Goal: Transaction & Acquisition: Purchase product/service

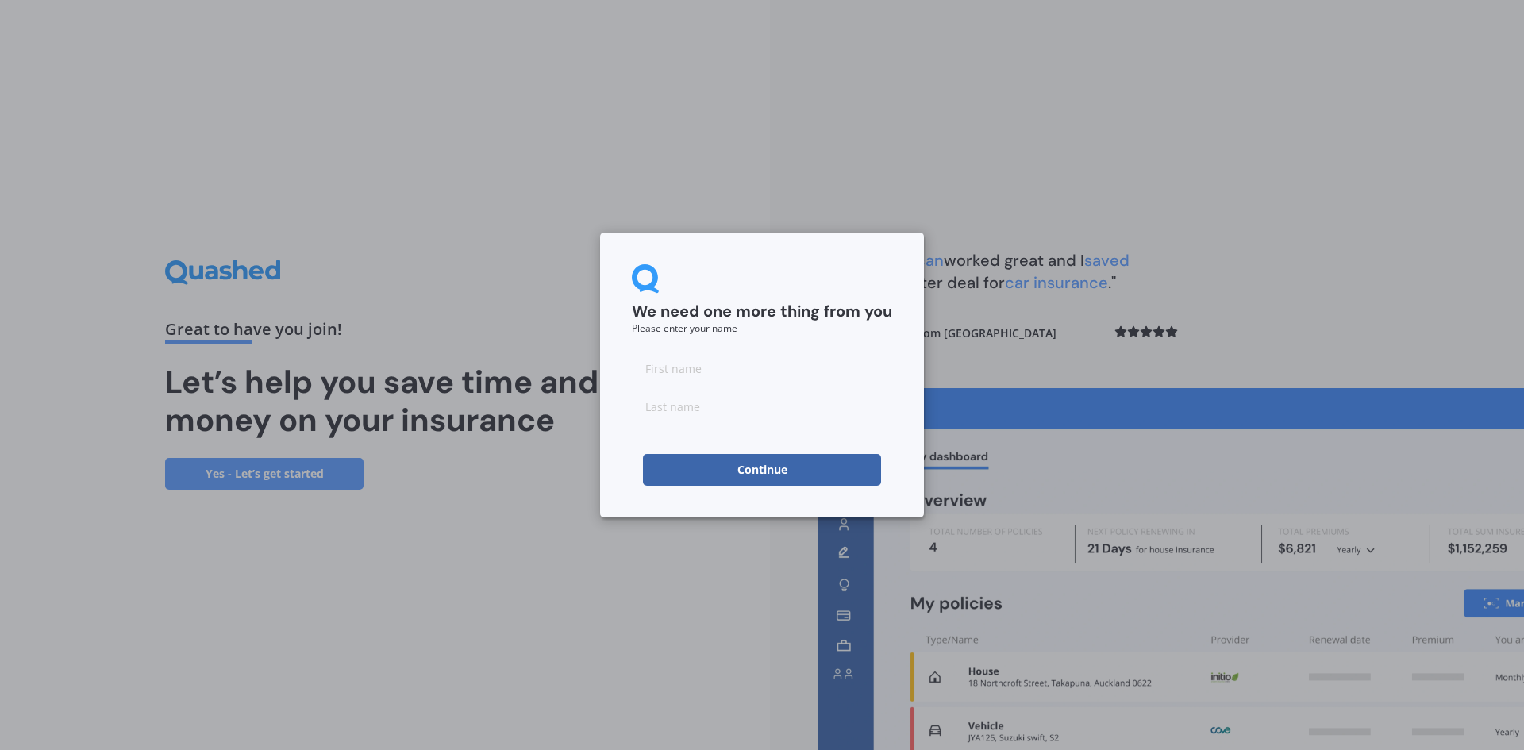
click at [675, 368] on input at bounding box center [762, 368] width 260 height 32
type input "Graeme"
click at [656, 405] on input at bounding box center [762, 406] width 260 height 32
type input "[PERSON_NAME]"
click at [755, 465] on button "Continue" at bounding box center [762, 470] width 238 height 32
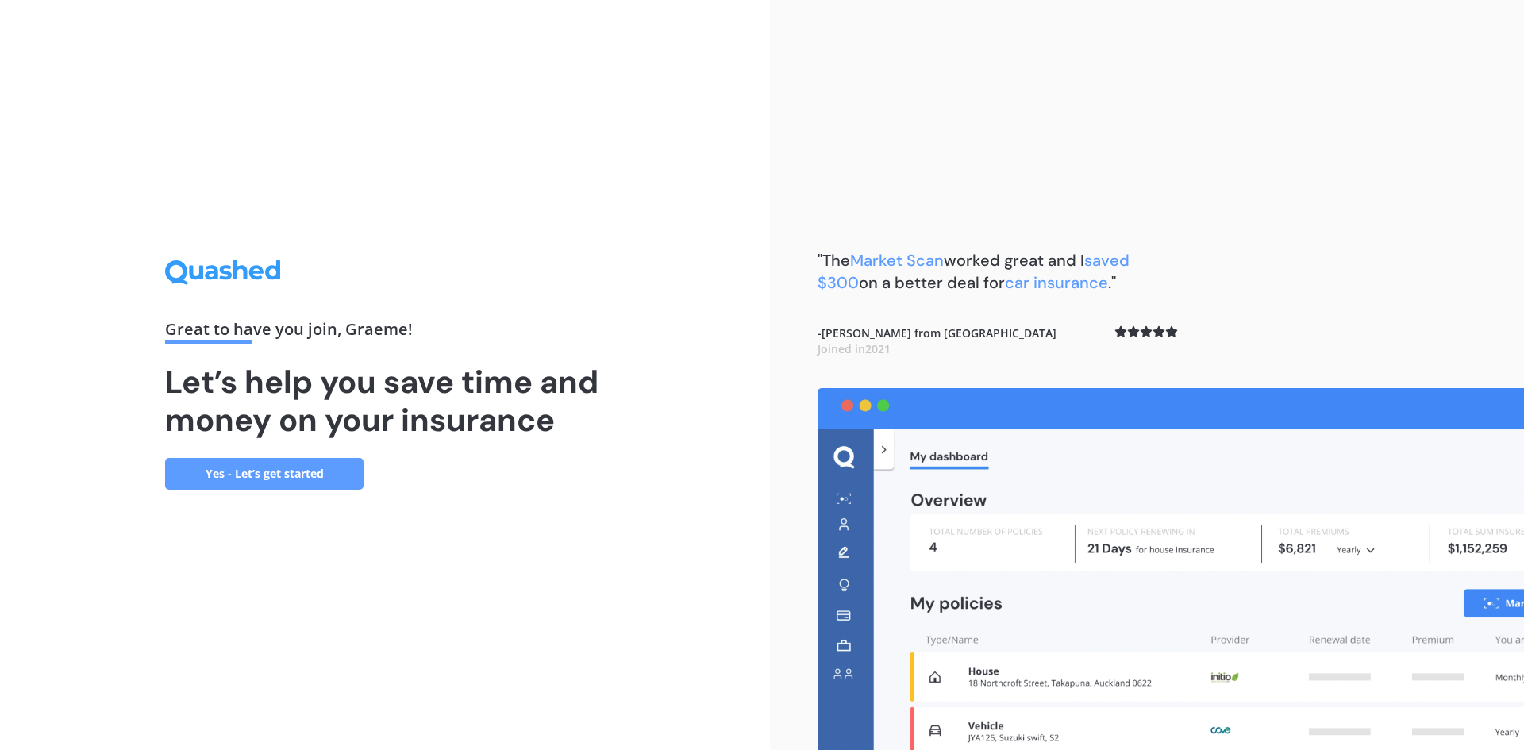
click at [276, 471] on link "Yes - Let’s get started" at bounding box center [264, 474] width 198 height 32
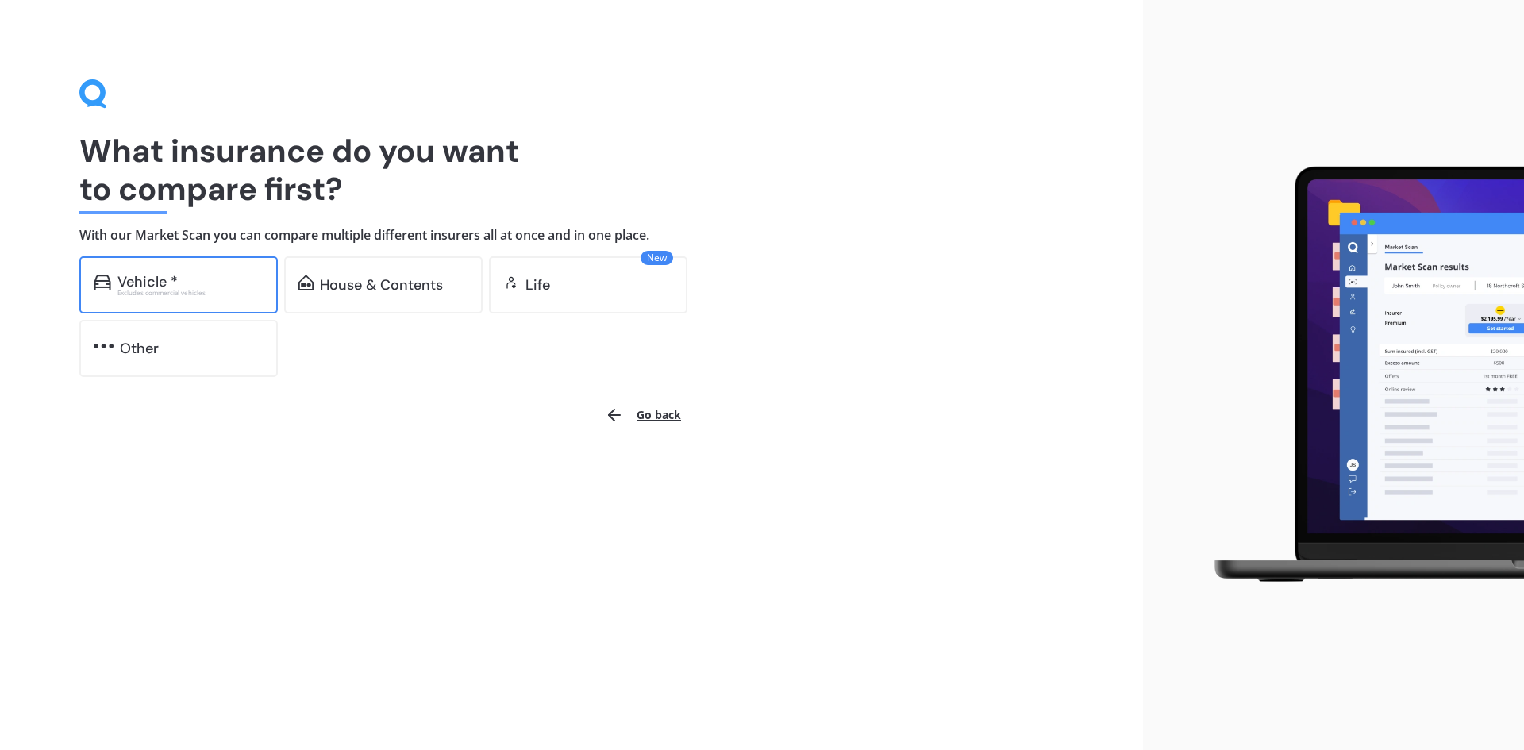
click at [148, 277] on div "Vehicle *" at bounding box center [147, 282] width 60 height 16
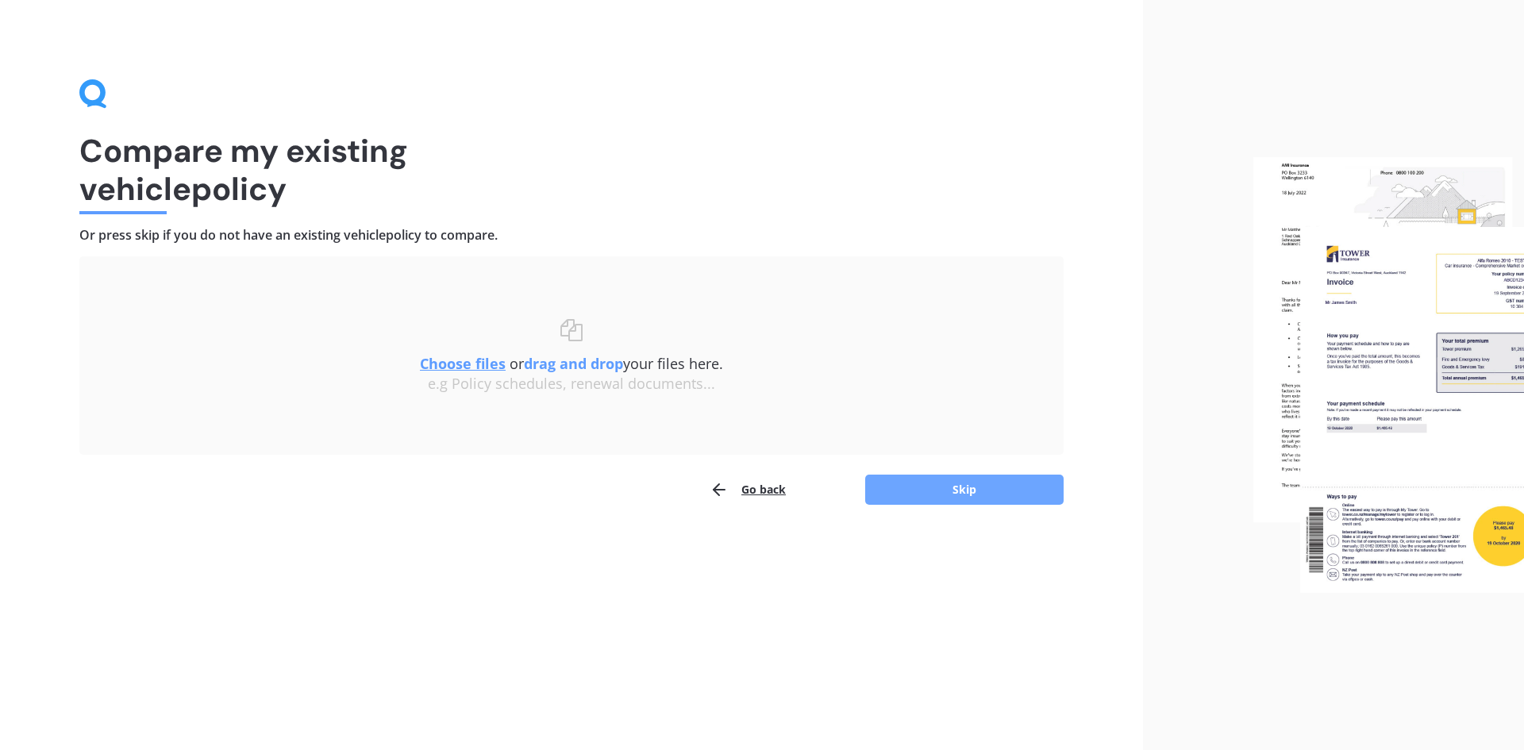
click at [977, 482] on button "Skip" at bounding box center [964, 490] width 198 height 30
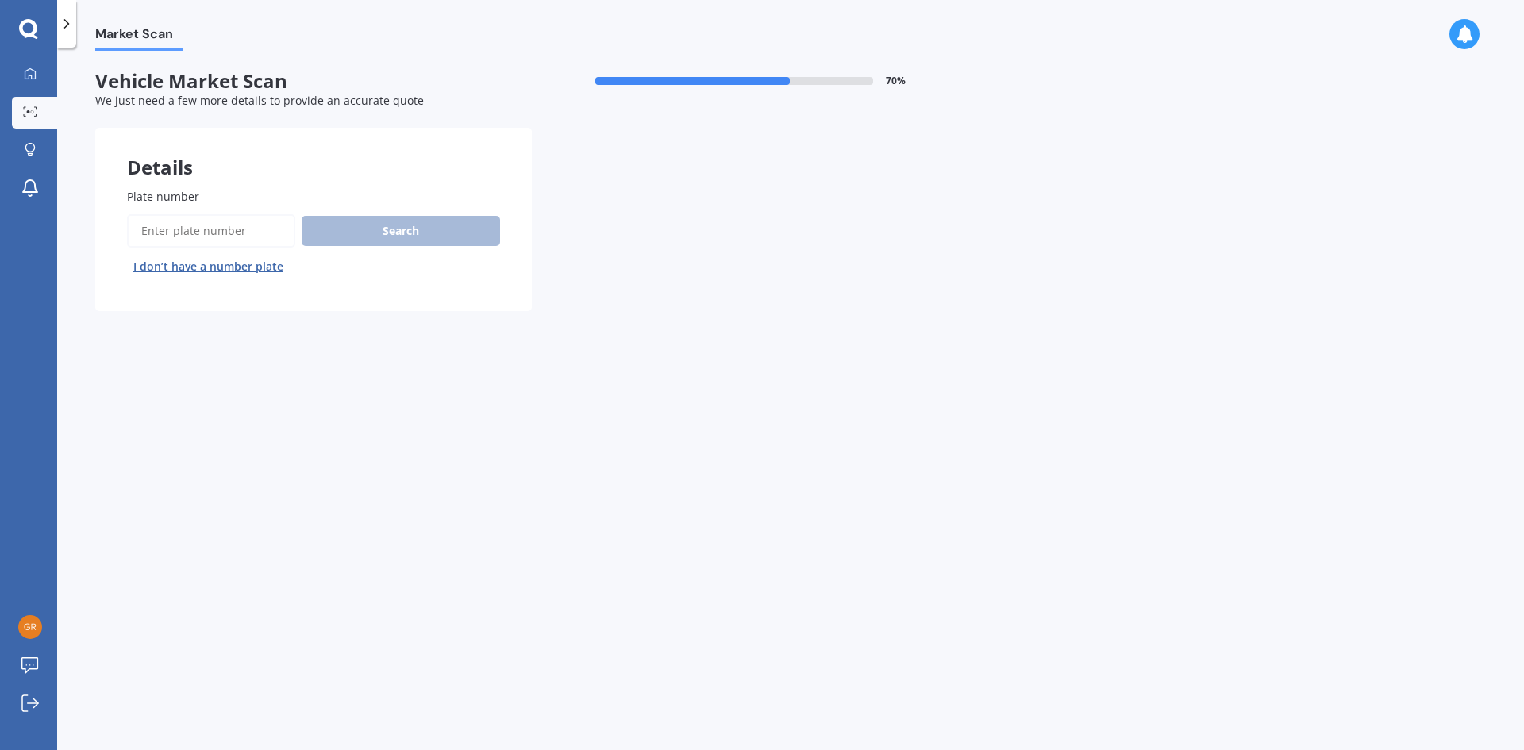
click at [145, 228] on input "Plate number" at bounding box center [211, 230] width 168 height 33
type input "QUT538"
click at [409, 225] on button "Search" at bounding box center [401, 231] width 198 height 30
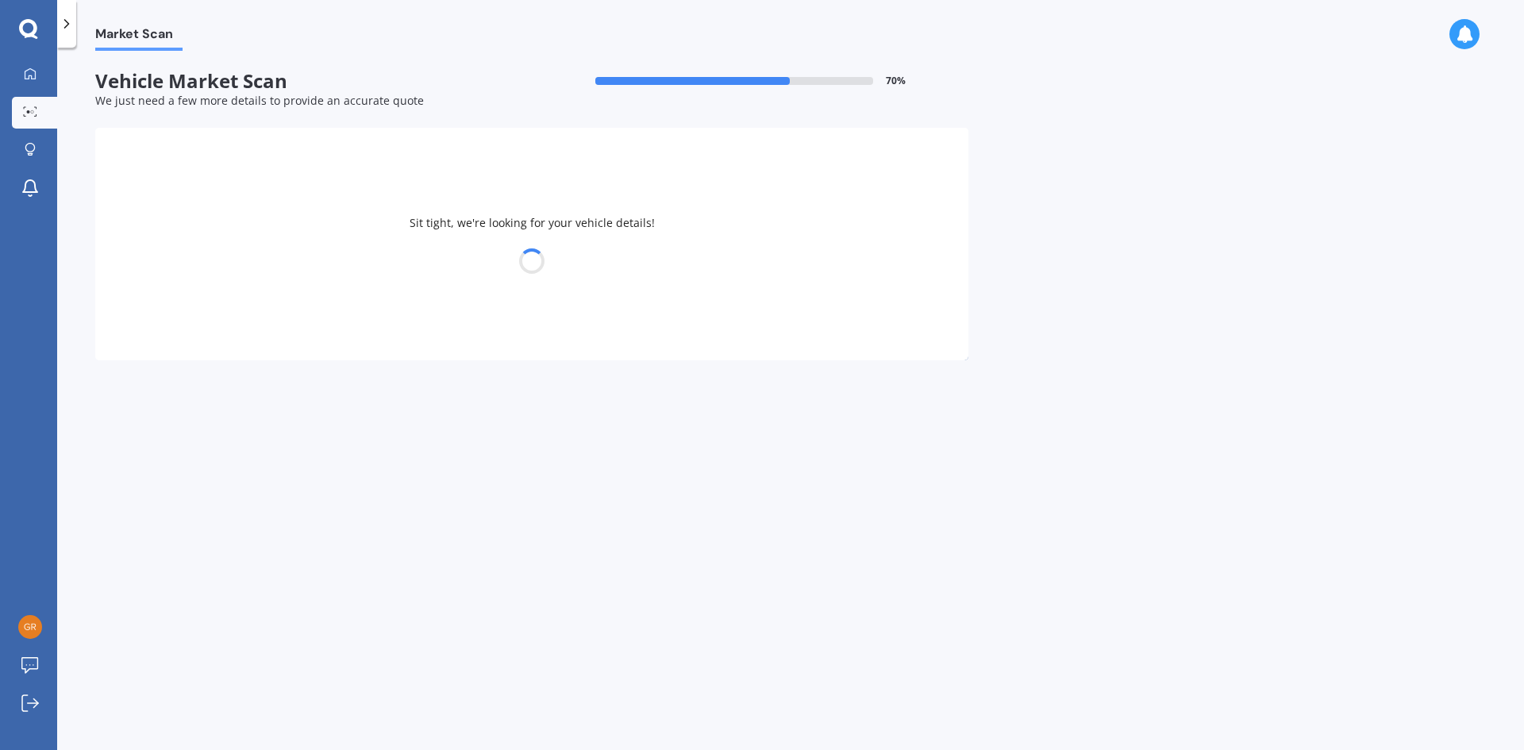
select select "MITSUBISHI"
select select "ASX"
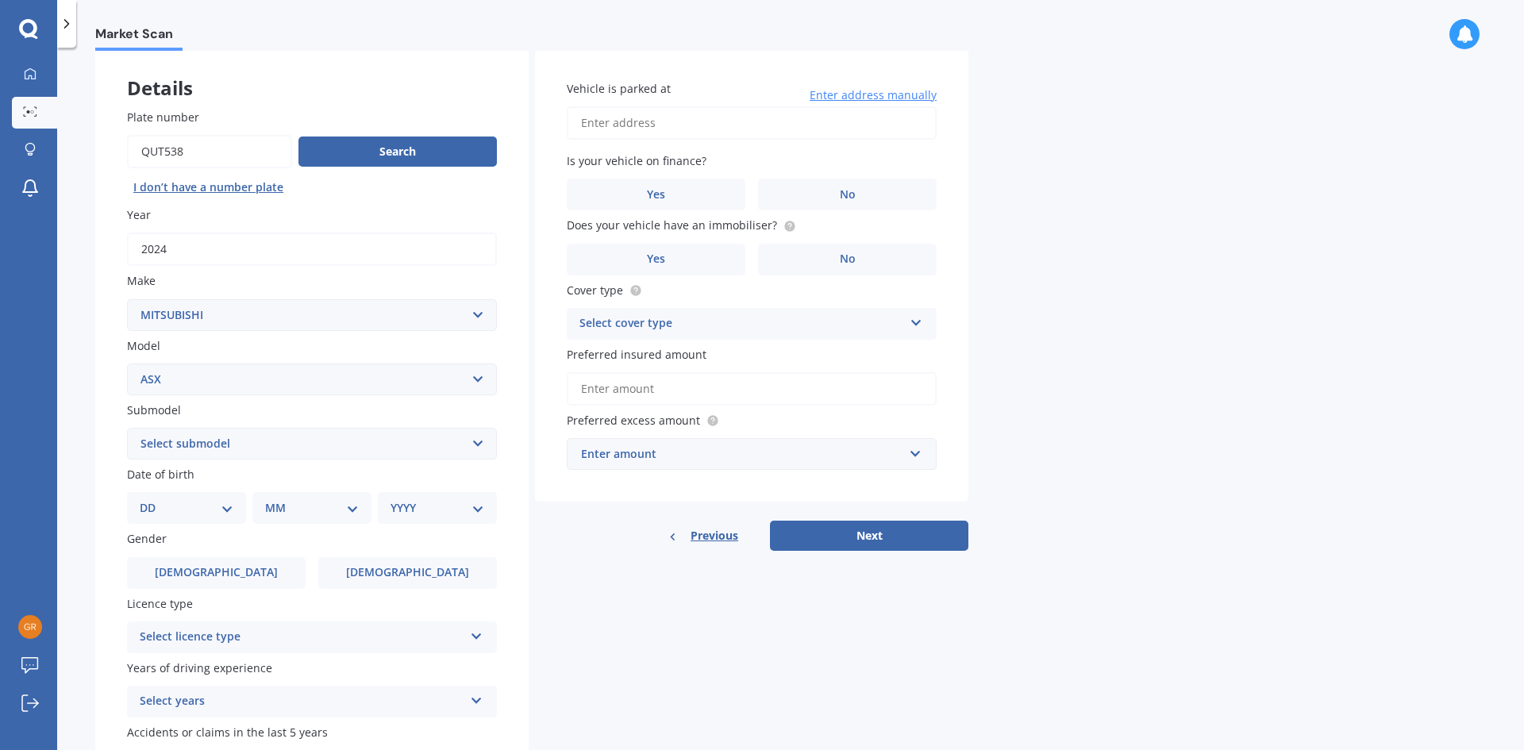
scroll to position [159, 0]
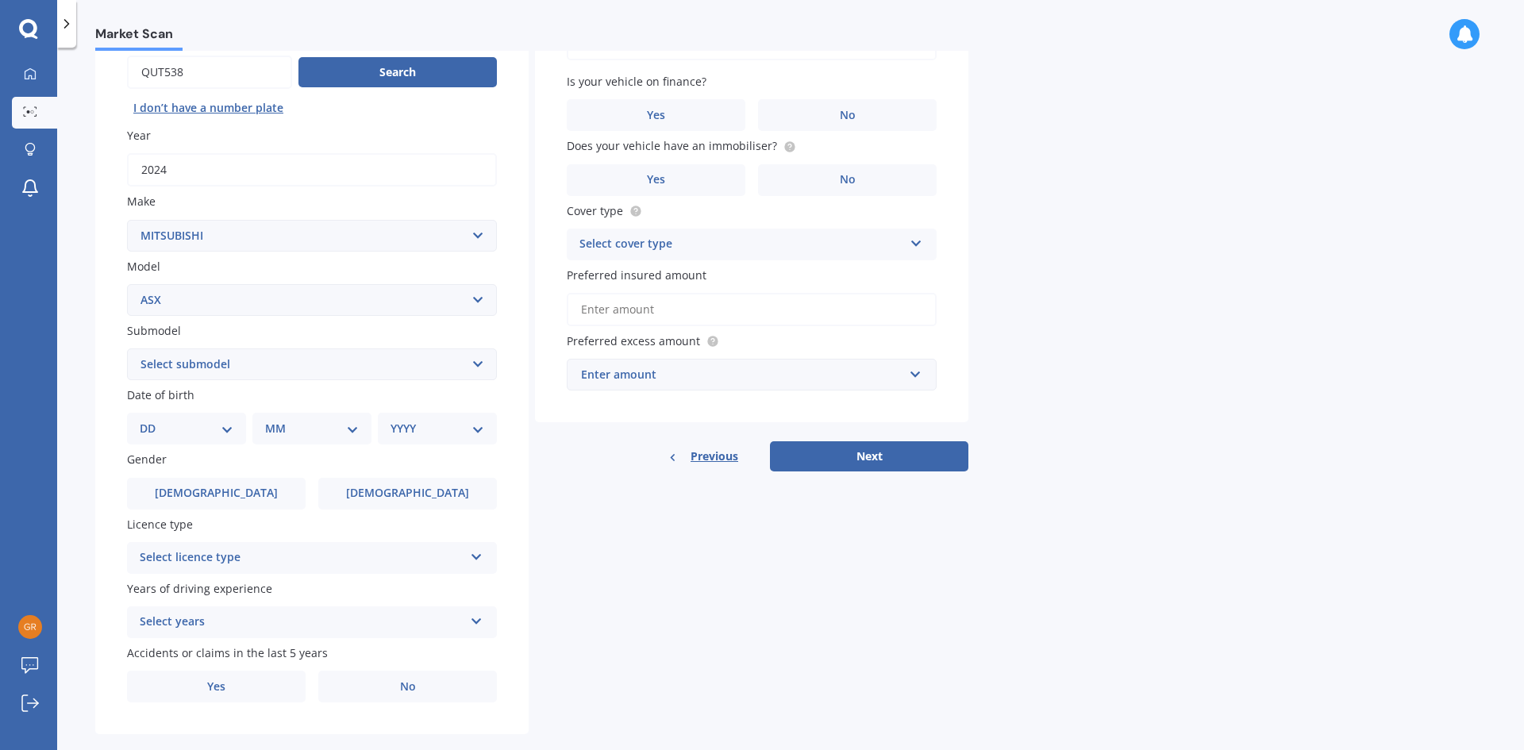
click at [862, 453] on button "Next" at bounding box center [869, 456] width 198 height 30
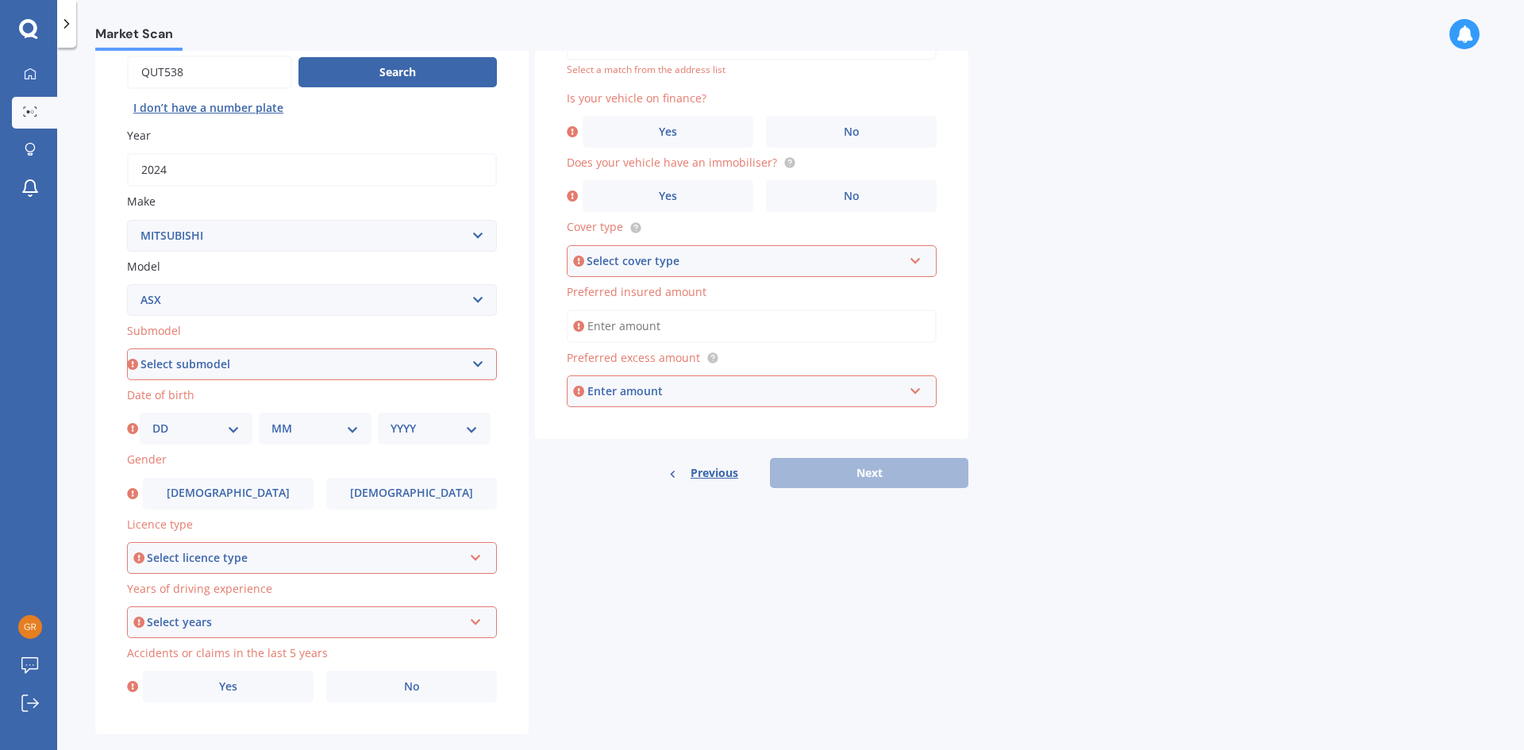
click at [478, 361] on select "Select submodel (All Other) BLK 2.0P/CVT Diesel LS Sport VRX petrol VRX turbo d…" at bounding box center [312, 364] width 370 height 32
click at [478, 357] on select "Select submodel (All Other) BLK 2.0P/CVT Diesel LS Sport VRX petrol VRX turbo d…" at bounding box center [312, 364] width 370 height 32
select select "(ALL OTHER)"
click at [127, 348] on select "Select submodel (All Other) BLK 2.0P/CVT Diesel LS Sport VRX petrol VRX turbo d…" at bounding box center [312, 364] width 370 height 32
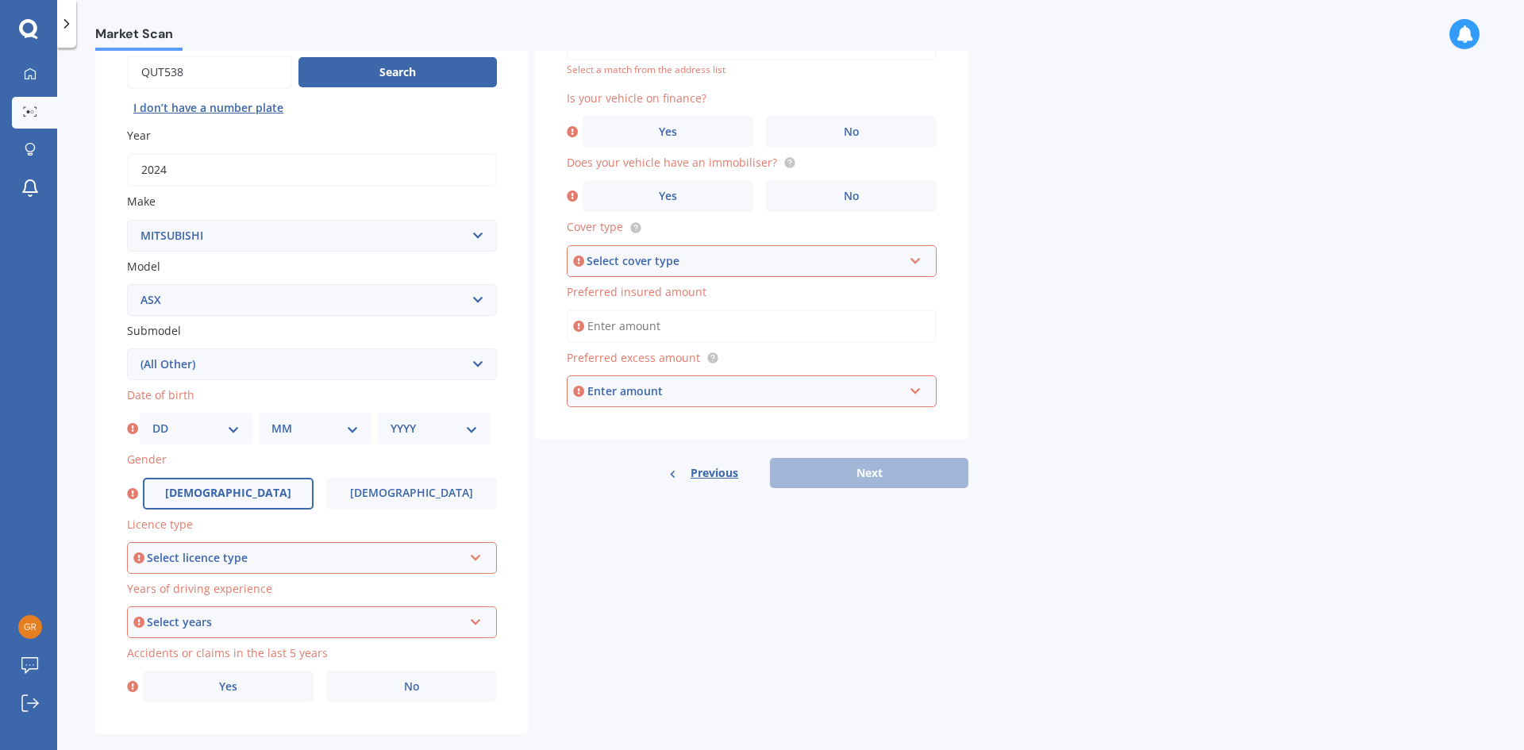
click at [213, 486] on label "[DEMOGRAPHIC_DATA]" at bounding box center [228, 494] width 171 height 32
click at [0, 0] on input "[DEMOGRAPHIC_DATA]" at bounding box center [0, 0] width 0 height 0
click at [477, 550] on icon at bounding box center [475, 554] width 13 height 11
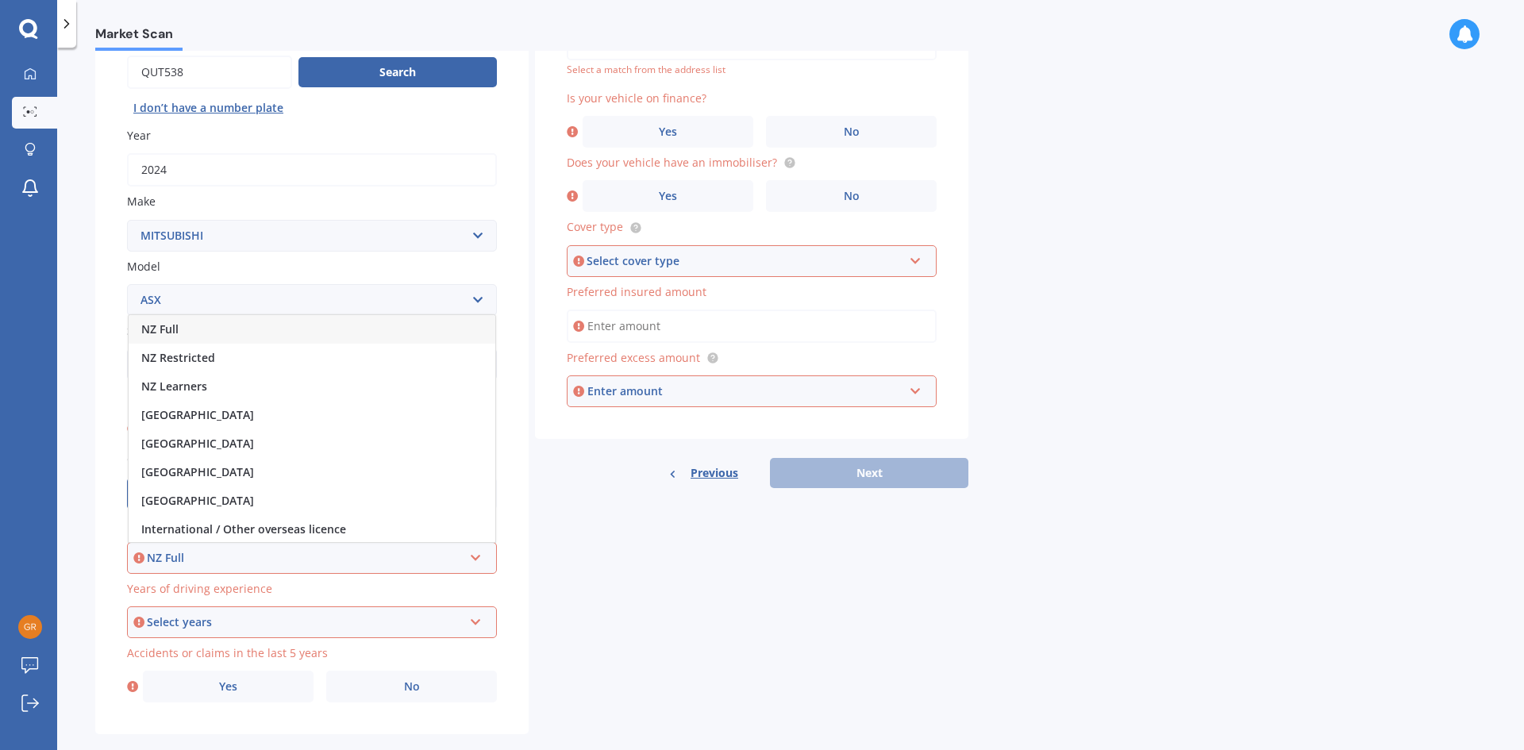
click at [178, 323] on span "NZ Full" at bounding box center [159, 328] width 37 height 15
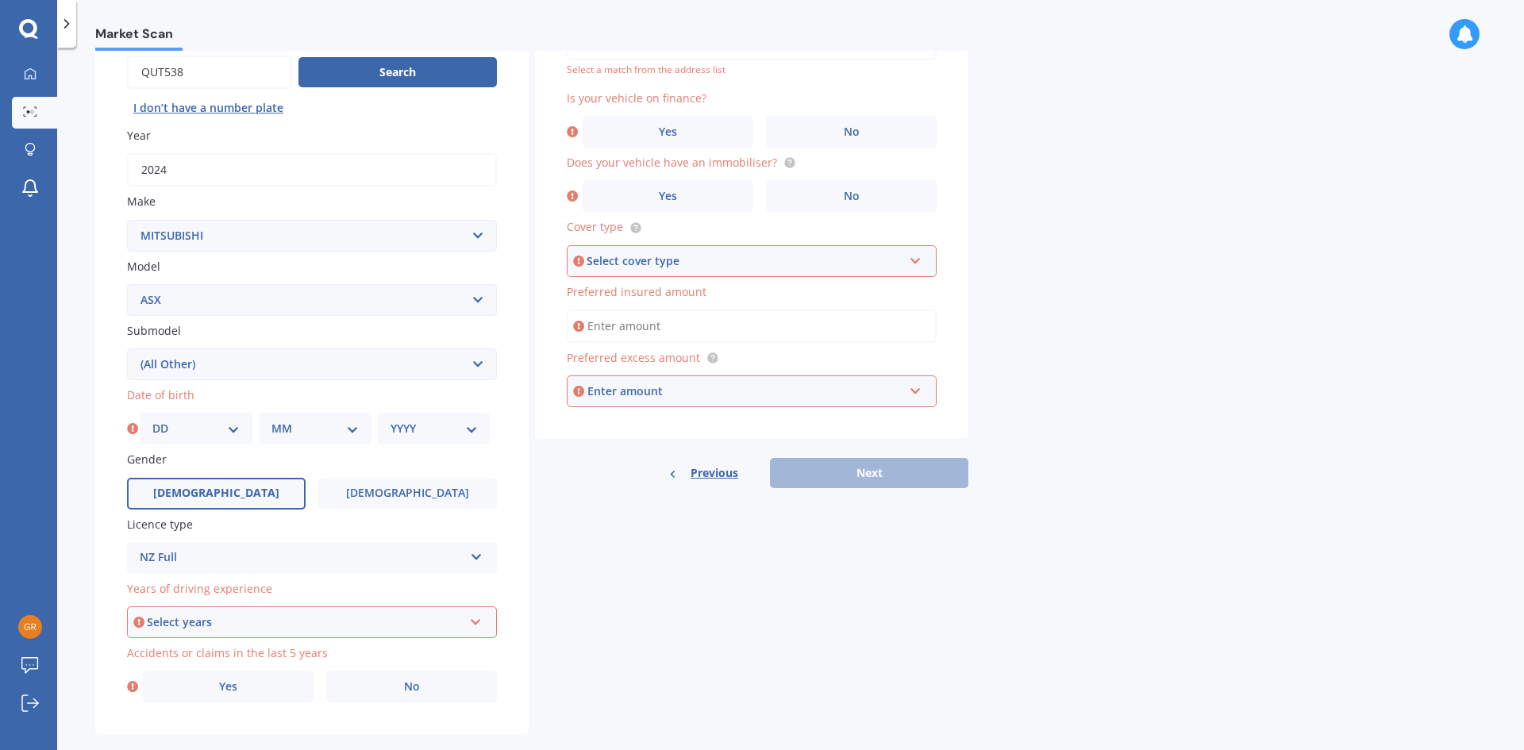
click at [476, 619] on icon at bounding box center [475, 618] width 13 height 11
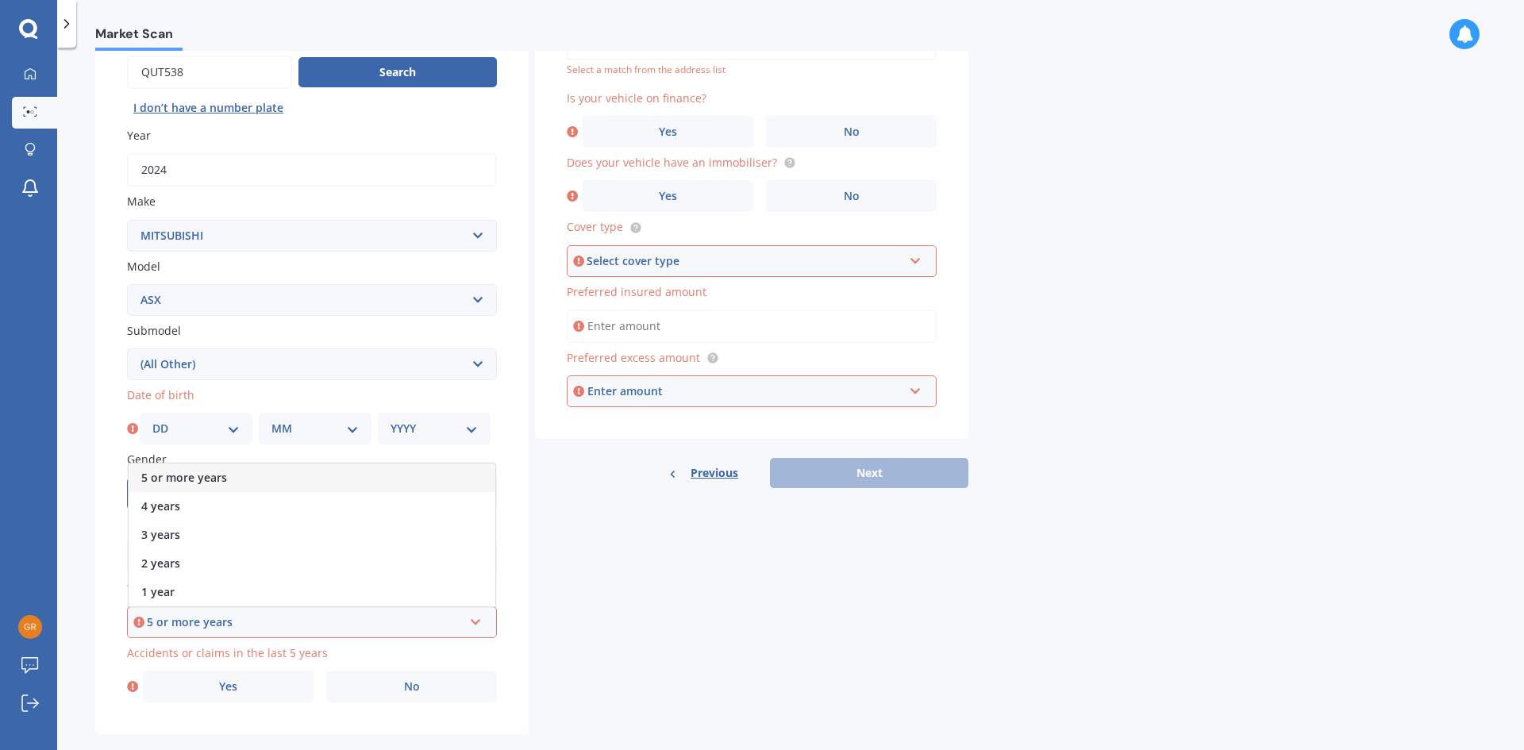
click at [169, 475] on span "5 or more years" at bounding box center [184, 477] width 86 height 15
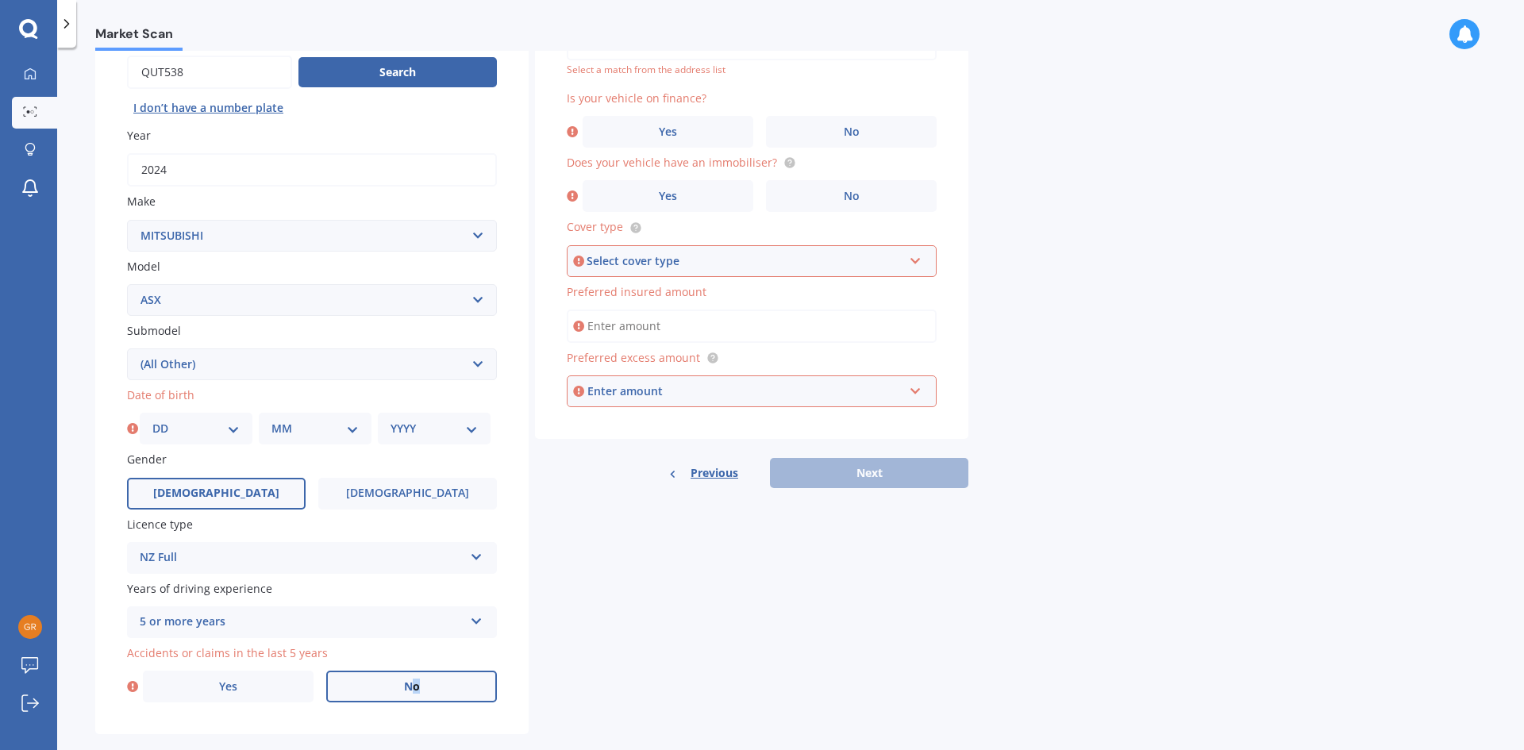
click at [417, 682] on span "No" at bounding box center [412, 686] width 16 height 13
click at [401, 683] on label "No" at bounding box center [411, 686] width 171 height 32
click at [0, 0] on input "No" at bounding box center [0, 0] width 0 height 0
click at [846, 128] on span "No" at bounding box center [851, 131] width 16 height 13
click at [0, 0] on input "No" at bounding box center [0, 0] width 0 height 0
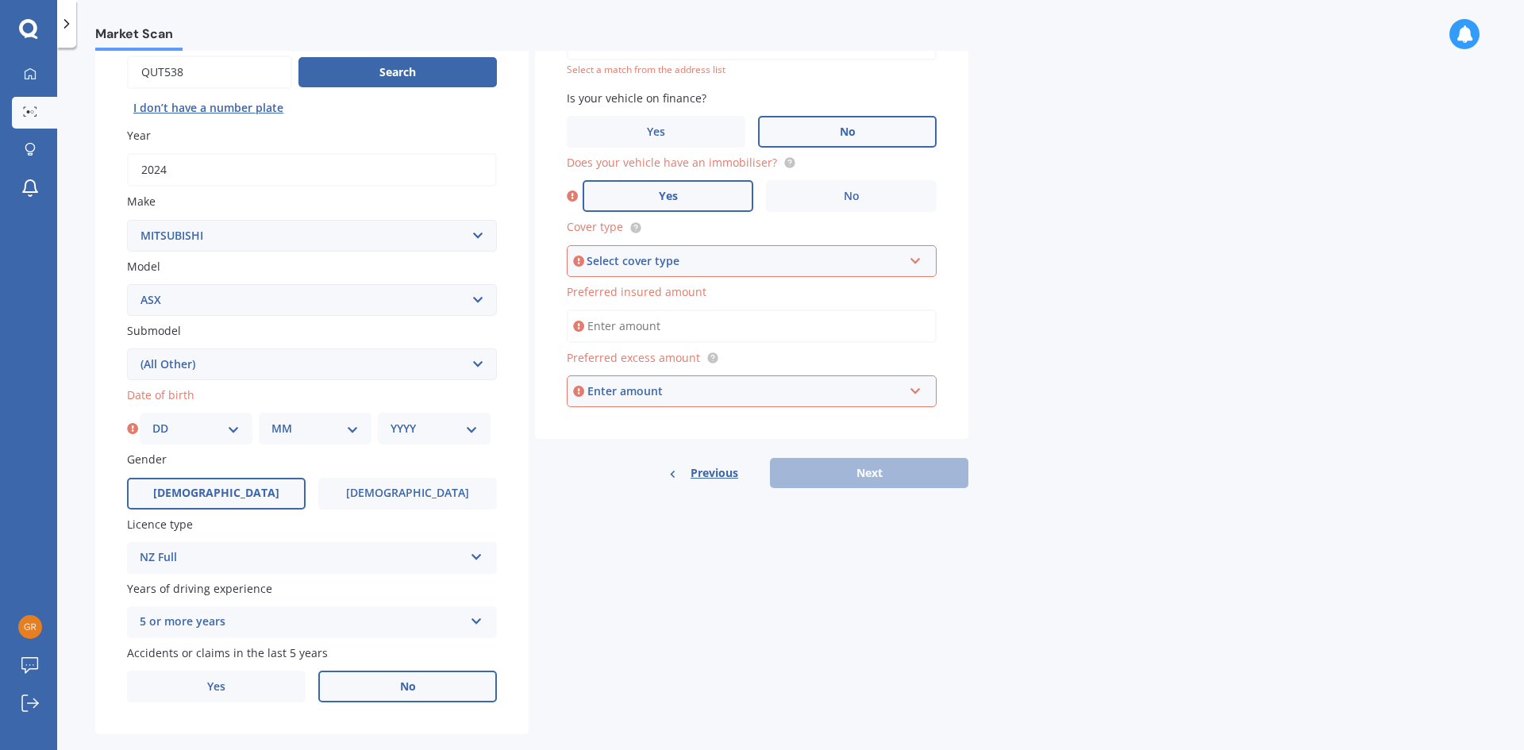
click at [666, 194] on span "Yes" at bounding box center [668, 196] width 19 height 13
click at [0, 0] on input "Yes" at bounding box center [0, 0] width 0 height 0
click at [916, 262] on icon at bounding box center [915, 257] width 13 height 11
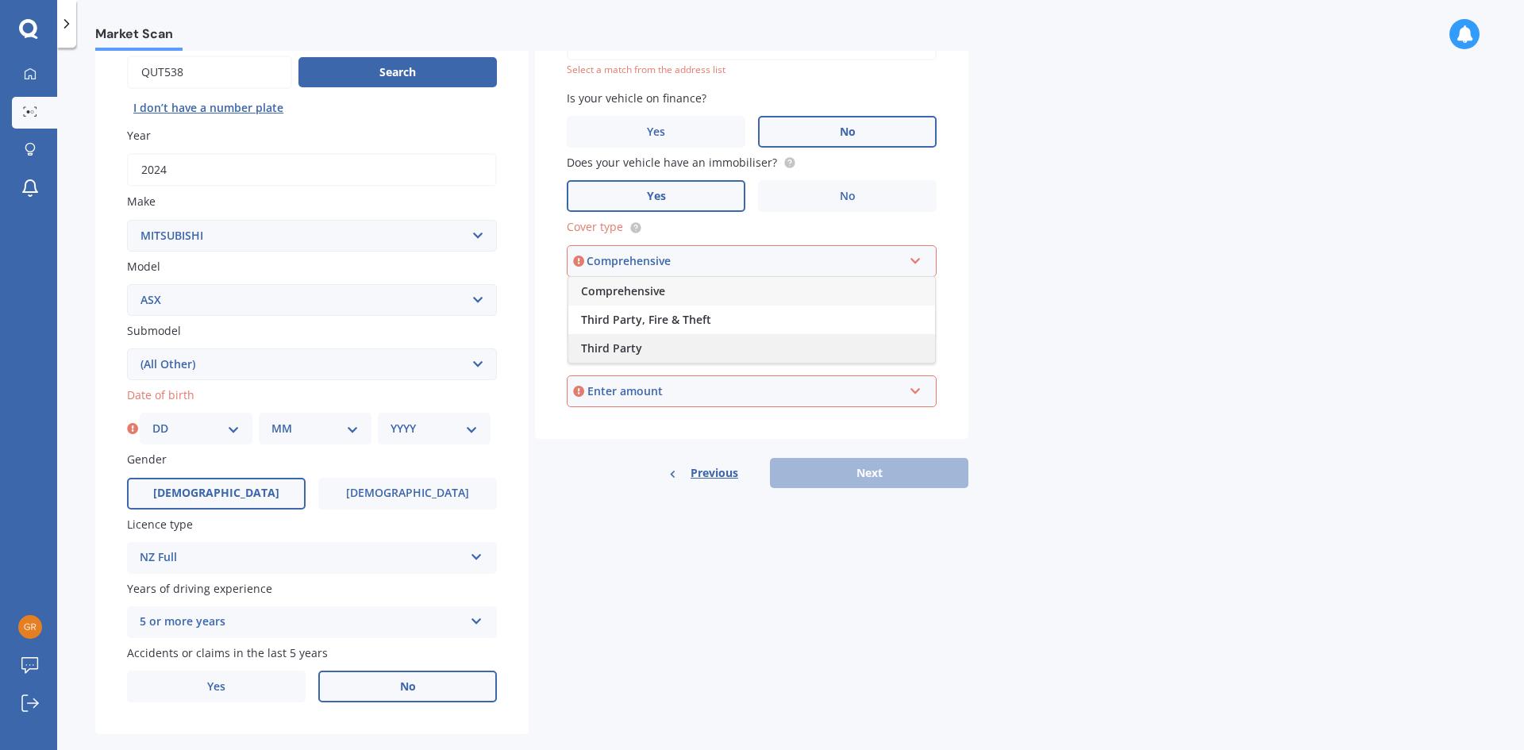
click at [604, 348] on span "Third Party" at bounding box center [611, 347] width 61 height 15
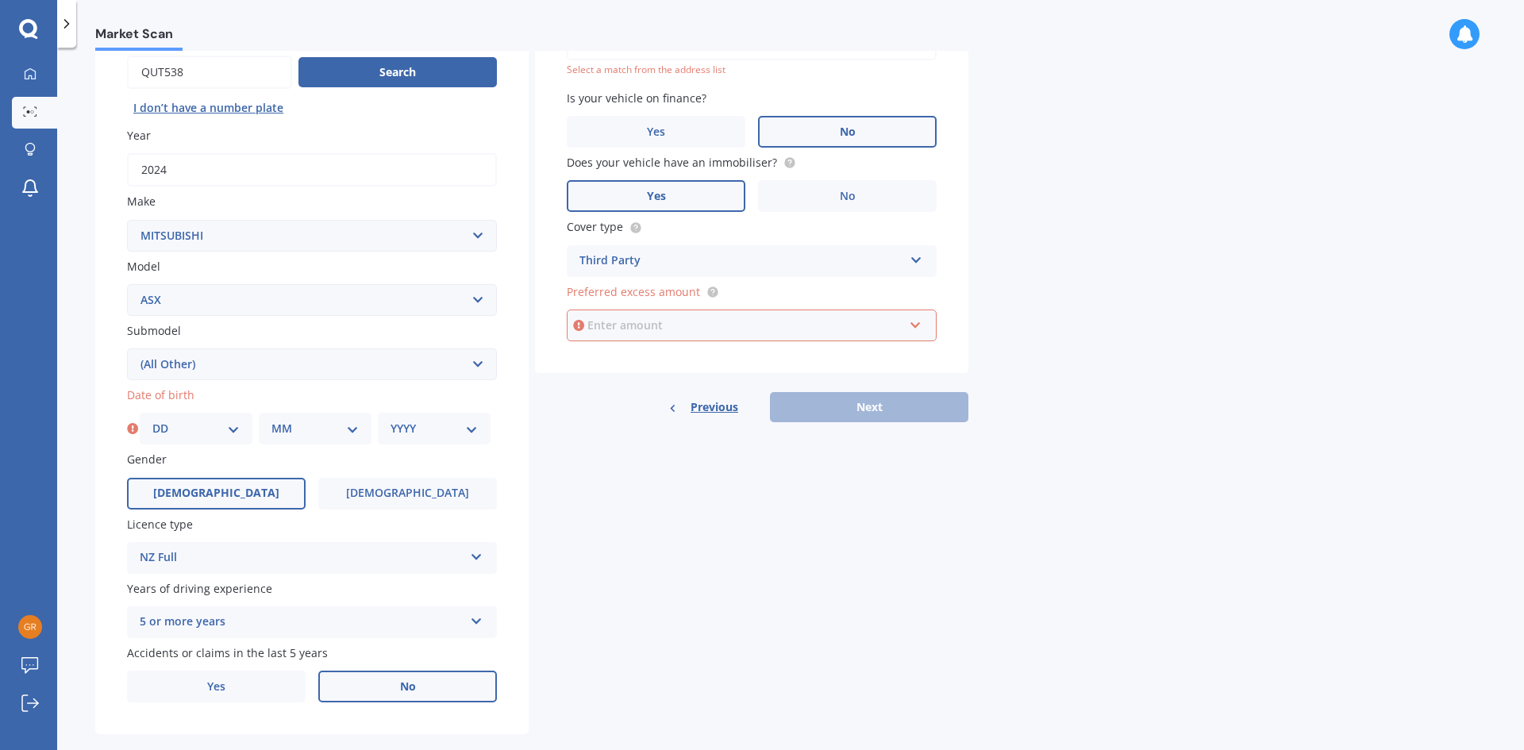
click at [916, 325] on input "text" at bounding box center [745, 325] width 355 height 30
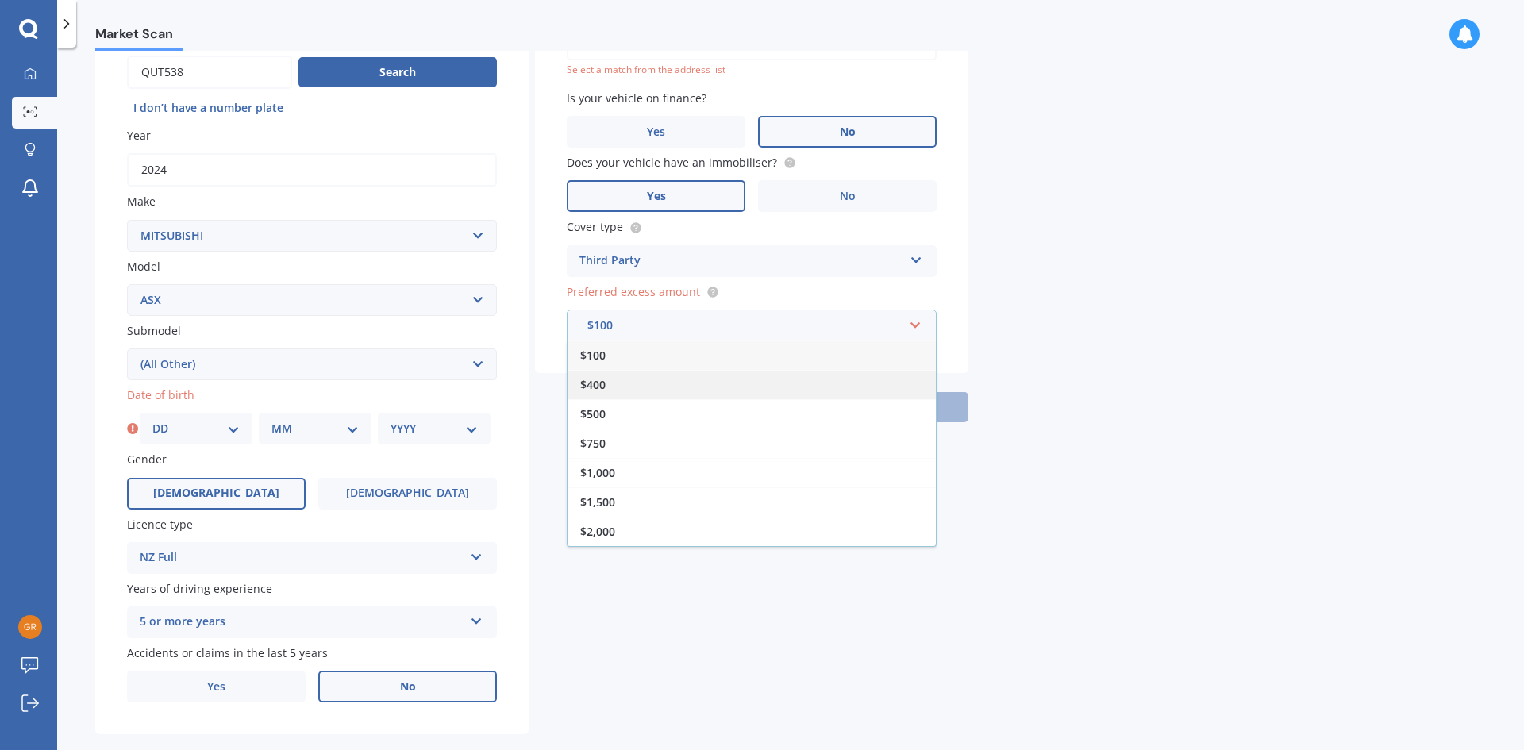
click at [602, 381] on span "$400" at bounding box center [592, 384] width 25 height 15
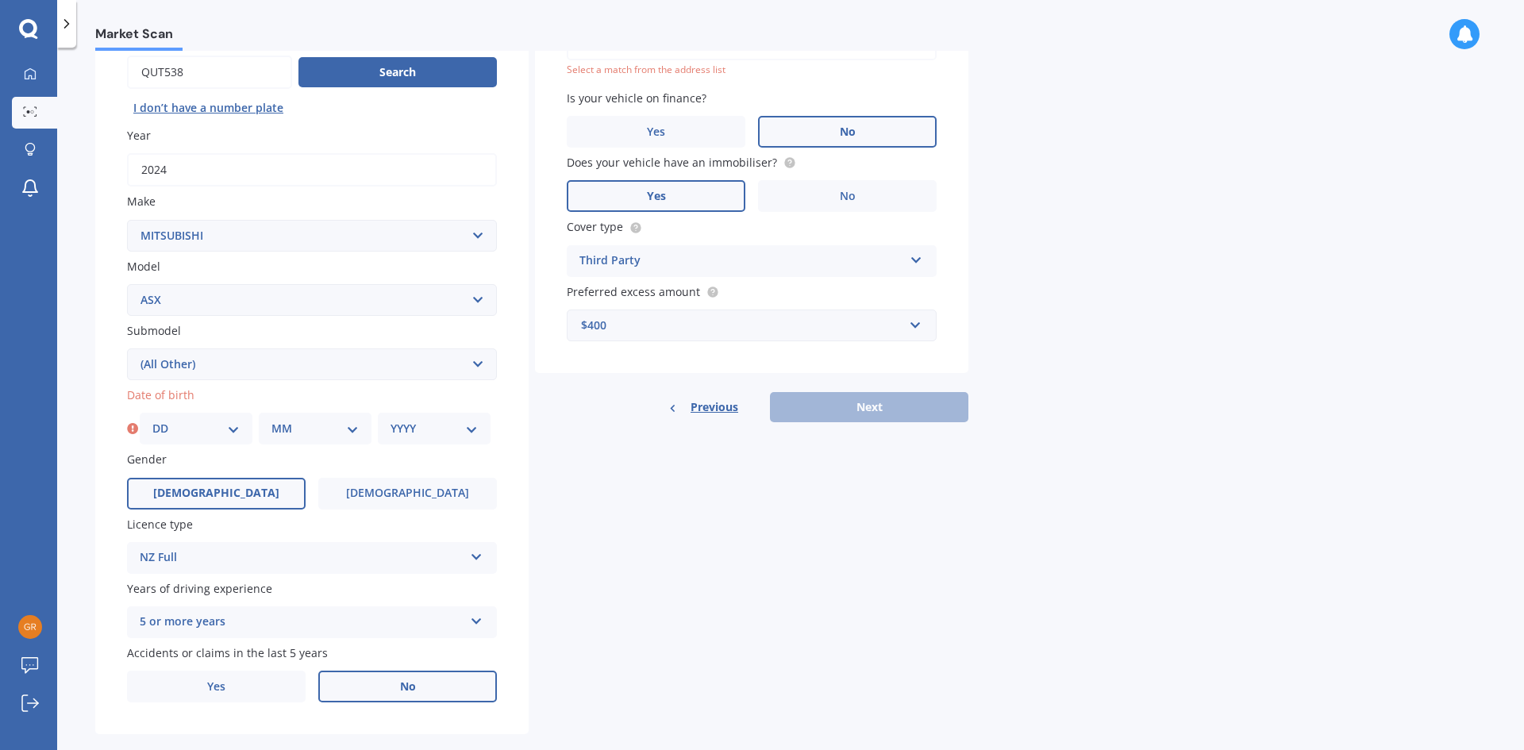
click at [867, 402] on div "Previous Next" at bounding box center [751, 407] width 433 height 30
click at [232, 425] on select "DD 01 02 03 04 05 06 07 08 09 10 11 12 13 14 15 16 17 18 19 20 21 22 23 24 25 2…" at bounding box center [195, 428] width 87 height 17
select select "26"
click at [152, 420] on select "DD 01 02 03 04 05 06 07 08 09 10 11 12 13 14 15 16 17 18 19 20 21 22 23 24 25 2…" at bounding box center [195, 428] width 87 height 17
click at [352, 427] on select "MM 01 02 03 04 05 06 07 08 09 10 11 12" at bounding box center [314, 428] width 87 height 17
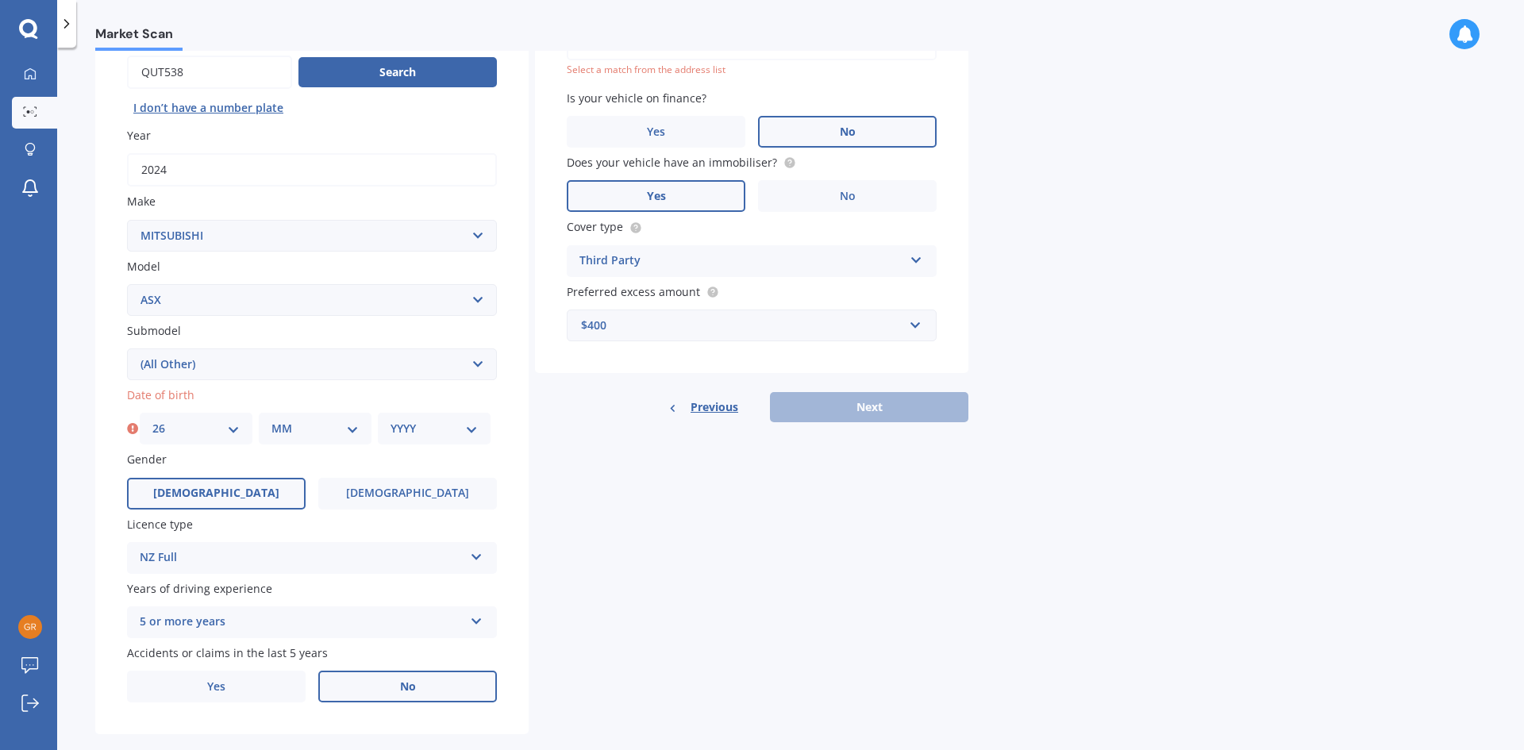
select select "10"
click at [271, 420] on select "MM 01 02 03 04 05 06 07 08 09 10 11 12" at bounding box center [314, 428] width 87 height 17
click at [471, 427] on select "YYYY 2025 2024 2023 2022 2021 2020 2019 2018 2017 2016 2015 2014 2013 2012 2011…" at bounding box center [433, 428] width 87 height 17
select select "1957"
click at [390, 420] on select "YYYY 2025 2024 2023 2022 2021 2020 2019 2018 2017 2016 2015 2014 2013 2012 2011…" at bounding box center [433, 428] width 87 height 17
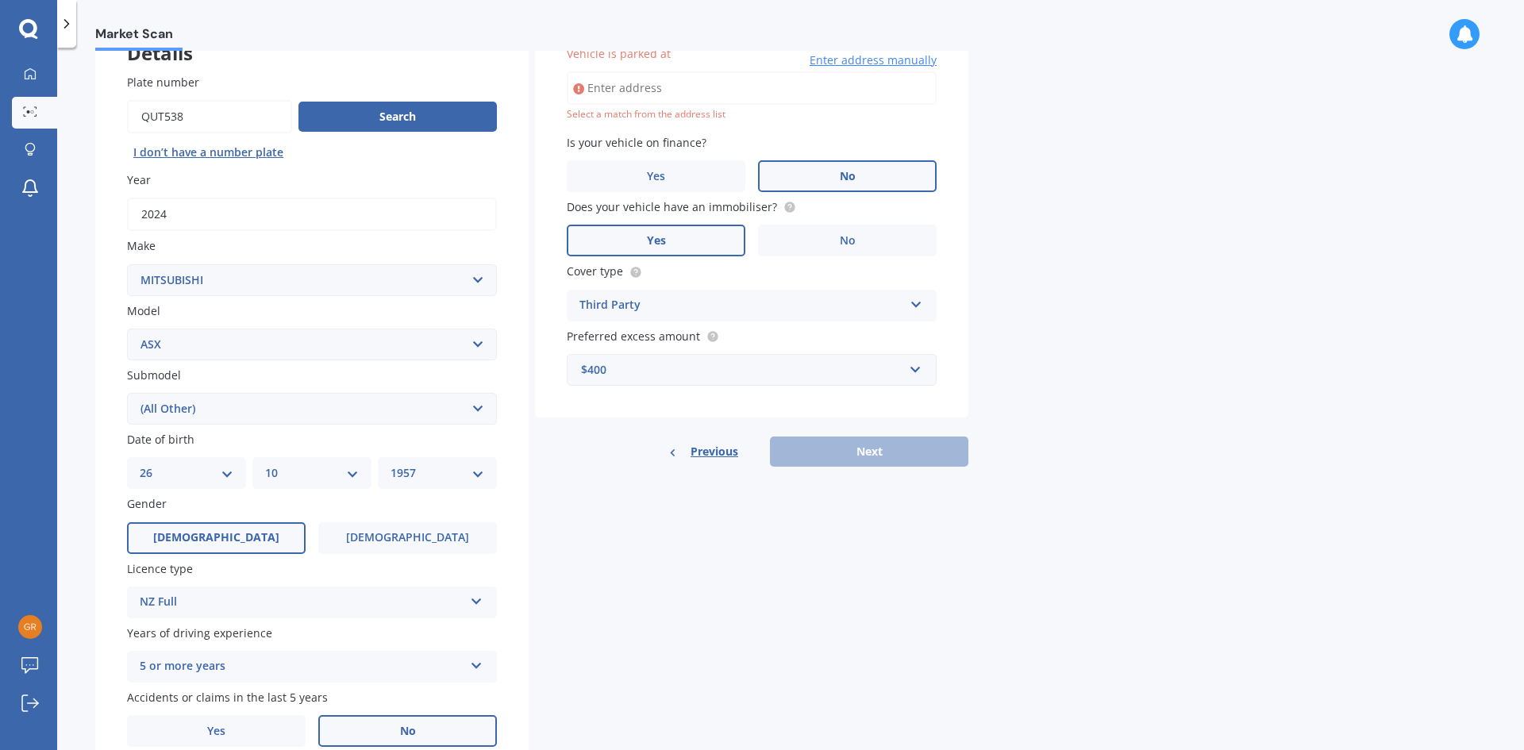
scroll to position [109, 0]
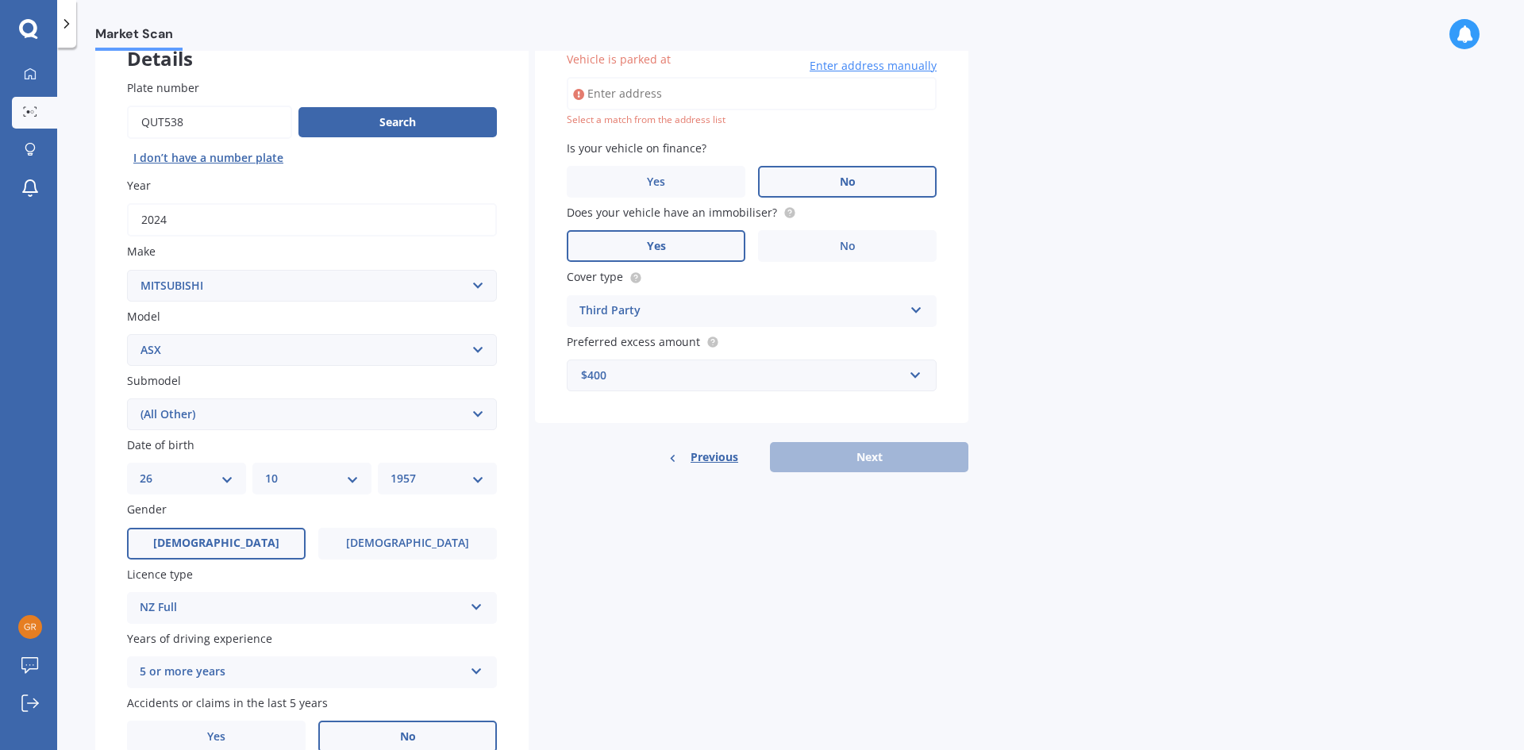
click at [580, 116] on div "Select a match from the address list" at bounding box center [752, 119] width 370 height 13
click at [613, 94] on input "Vehicle is parked at" at bounding box center [752, 93] width 370 height 33
type input "[STREET_ADDRESS]"
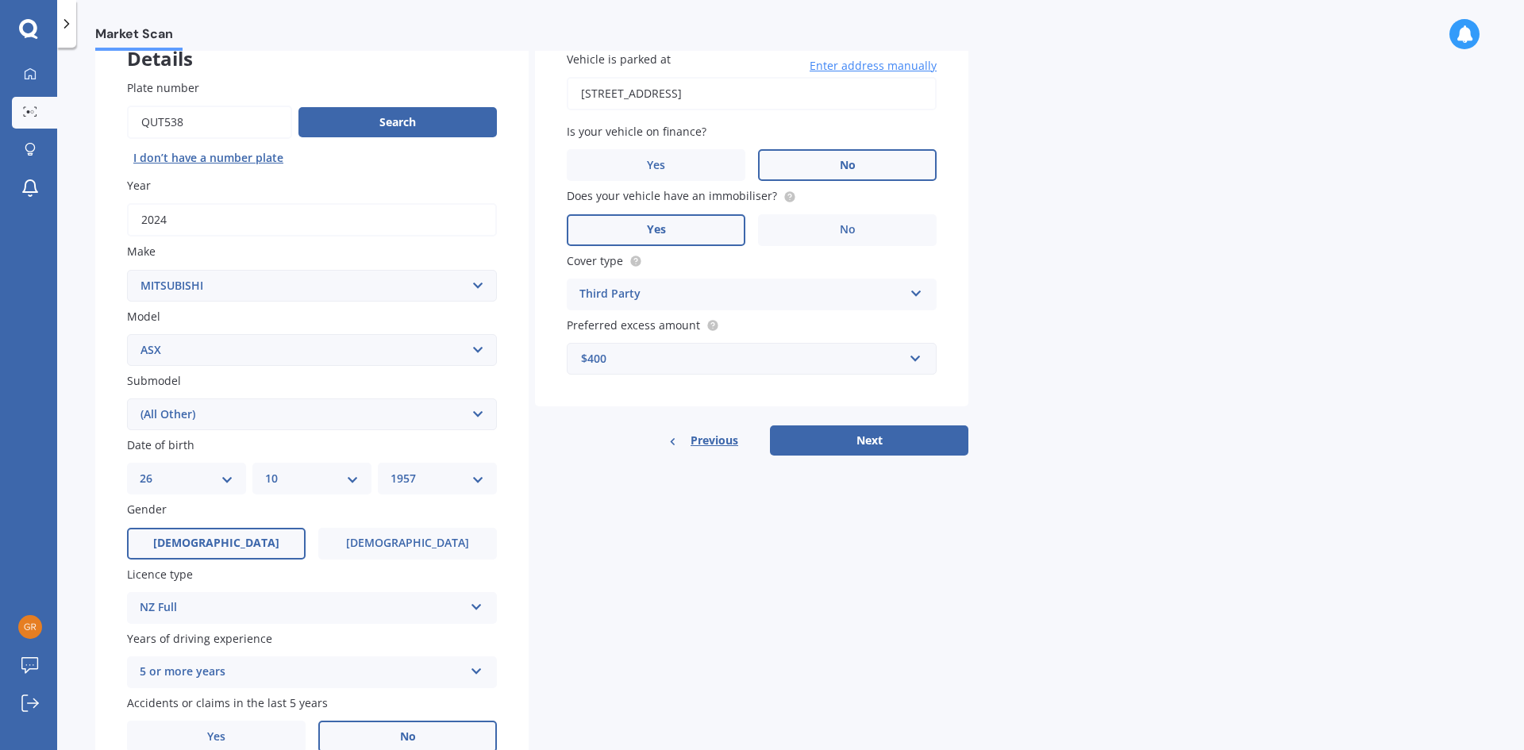
click at [653, 220] on label "Yes" at bounding box center [656, 230] width 179 height 32
click at [0, 0] on input "Yes" at bounding box center [0, 0] width 0 height 0
click at [861, 440] on button "Next" at bounding box center [869, 440] width 198 height 30
select select "26"
select select "10"
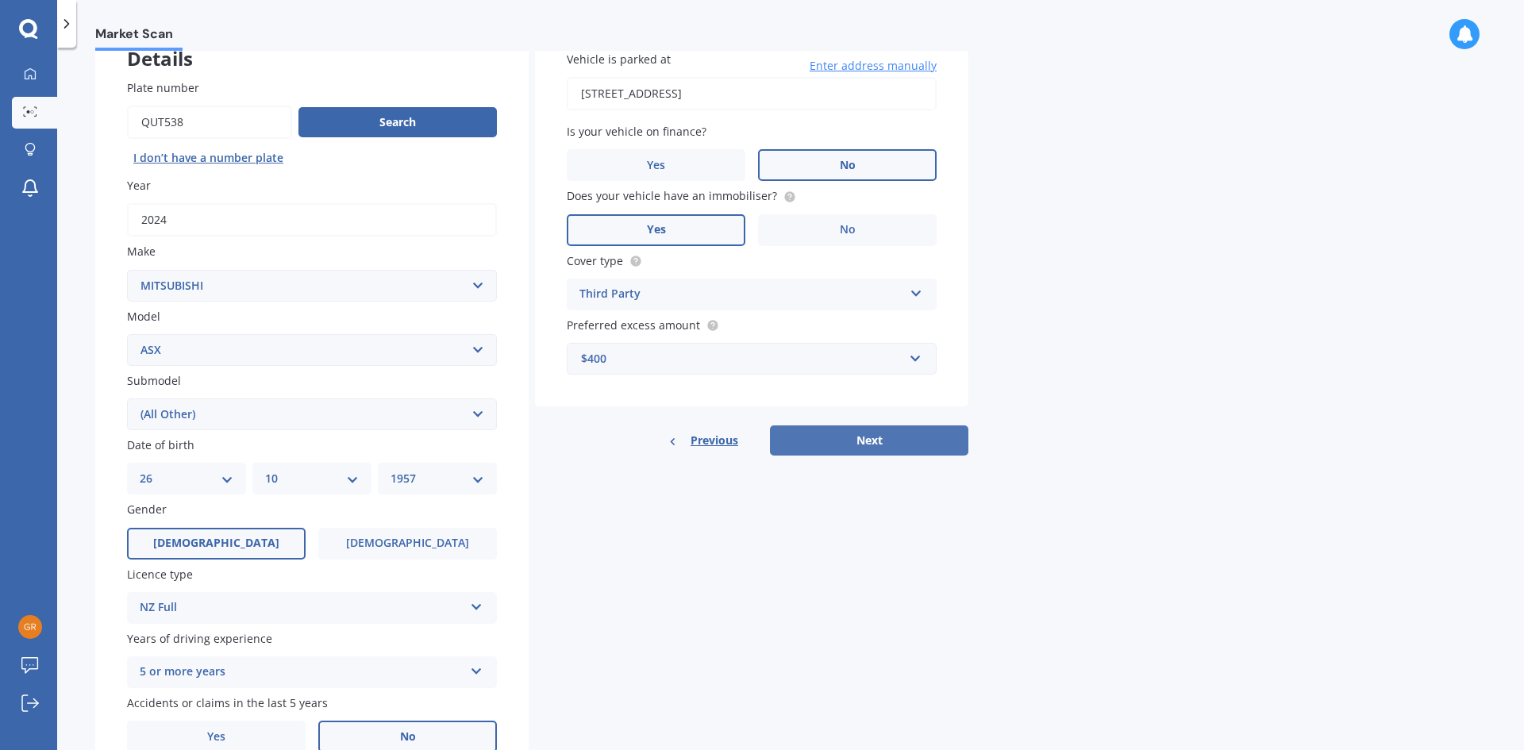
select select "1957"
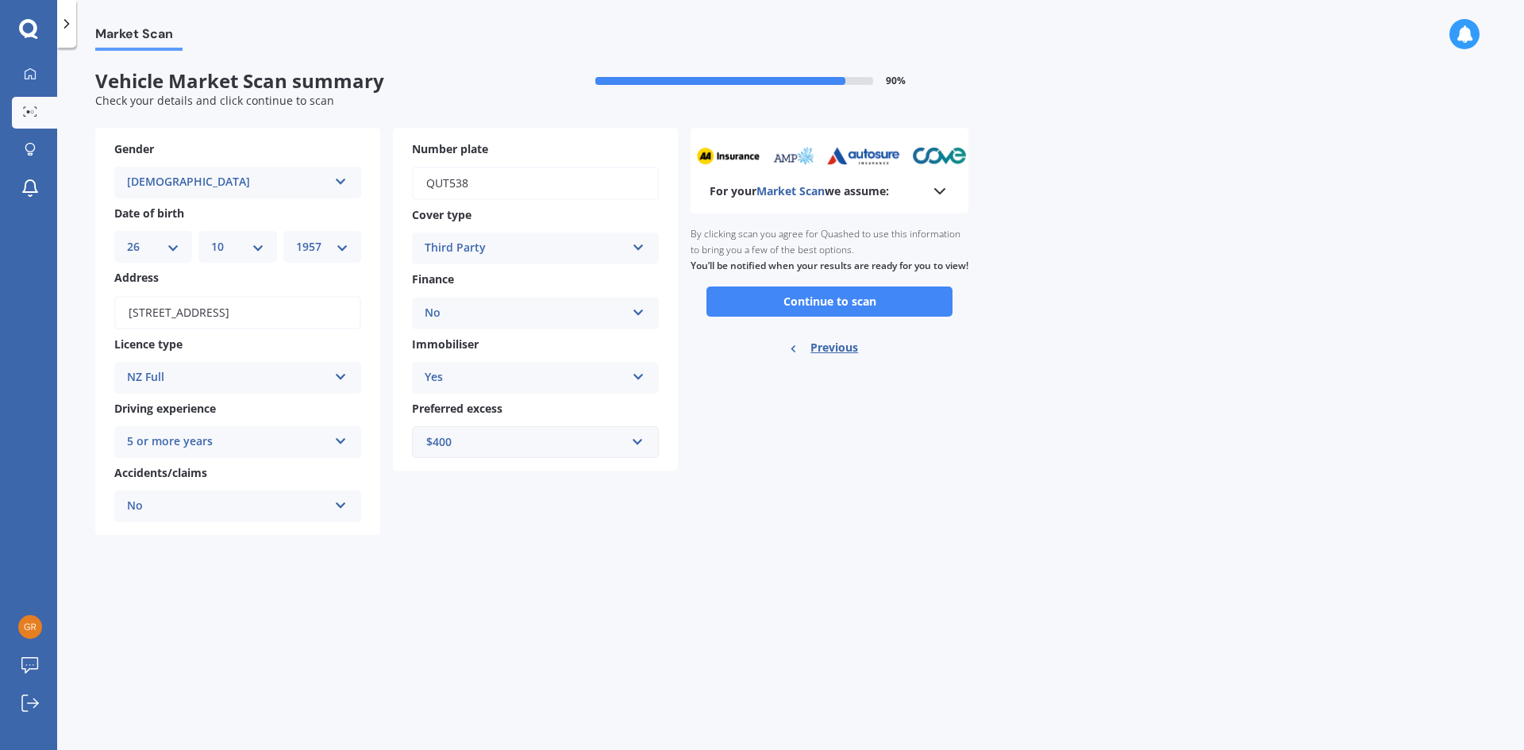
scroll to position [0, 0]
click at [825, 316] on button "Continue to scan" at bounding box center [829, 301] width 246 height 30
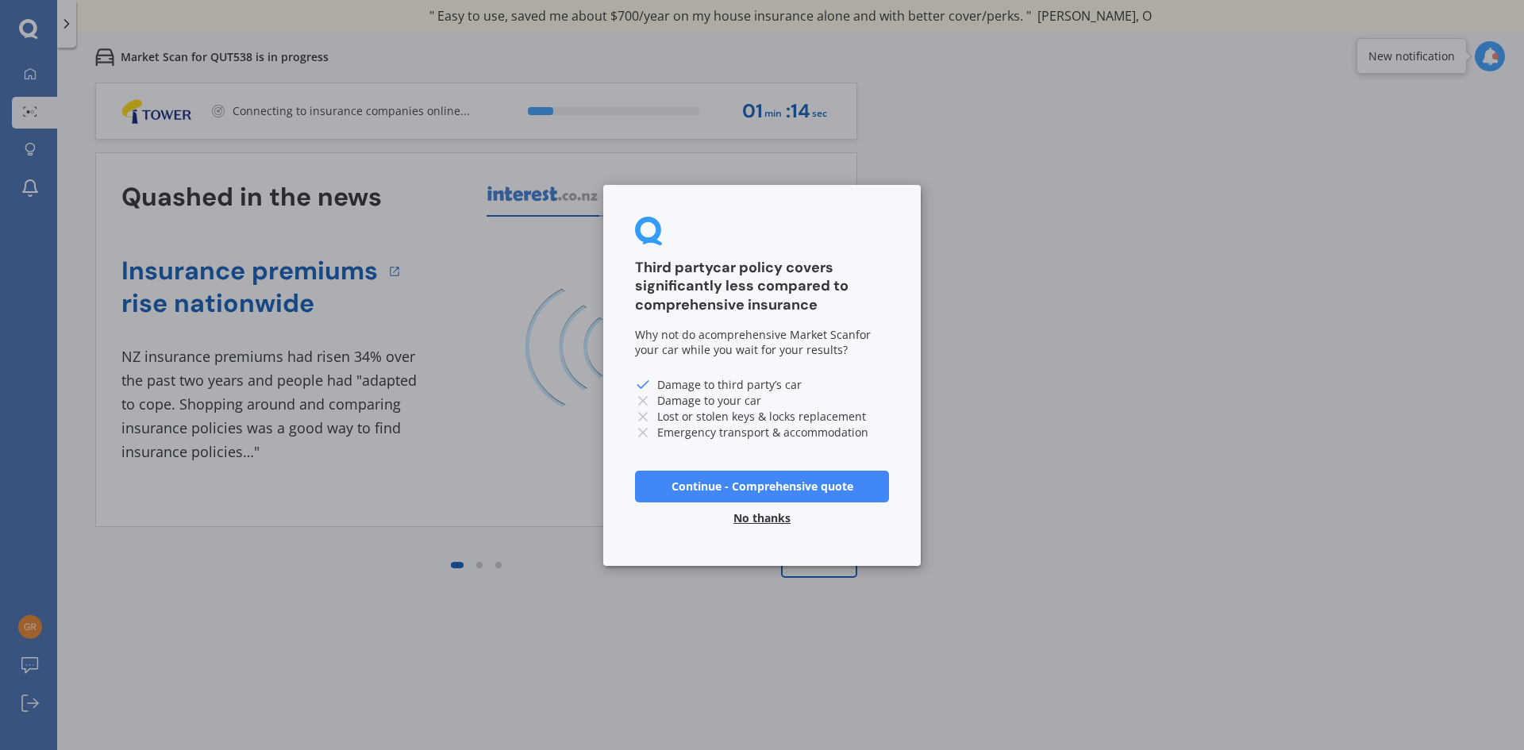
click at [763, 483] on button "Continue - Comprehensive quote" at bounding box center [762, 486] width 254 height 32
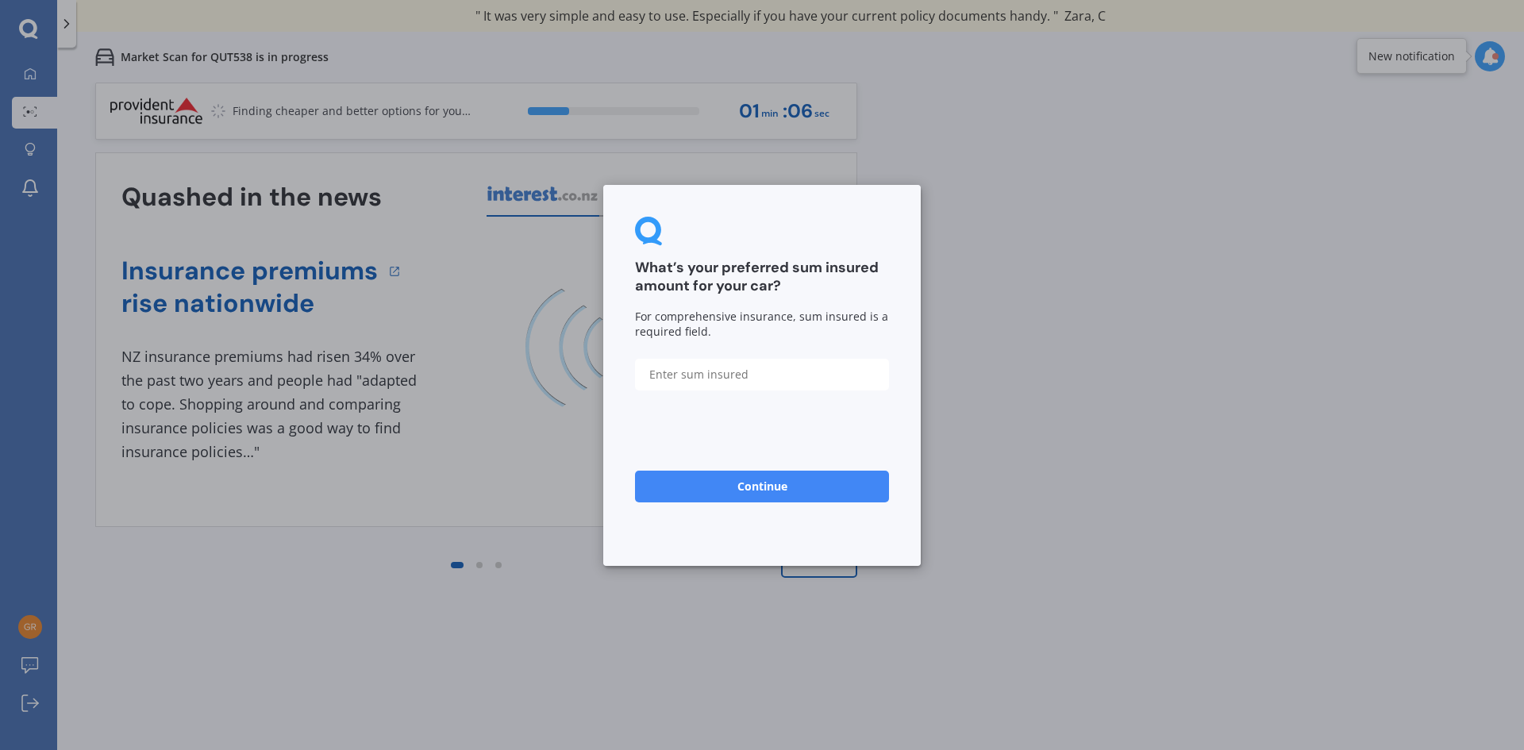
click at [654, 373] on input "text" at bounding box center [762, 374] width 254 height 32
click at [667, 374] on input "text" at bounding box center [762, 374] width 254 height 32
click at [659, 477] on button "Continue" at bounding box center [762, 486] width 254 height 32
click at [654, 373] on input "text" at bounding box center [762, 374] width 254 height 32
type input "$50"
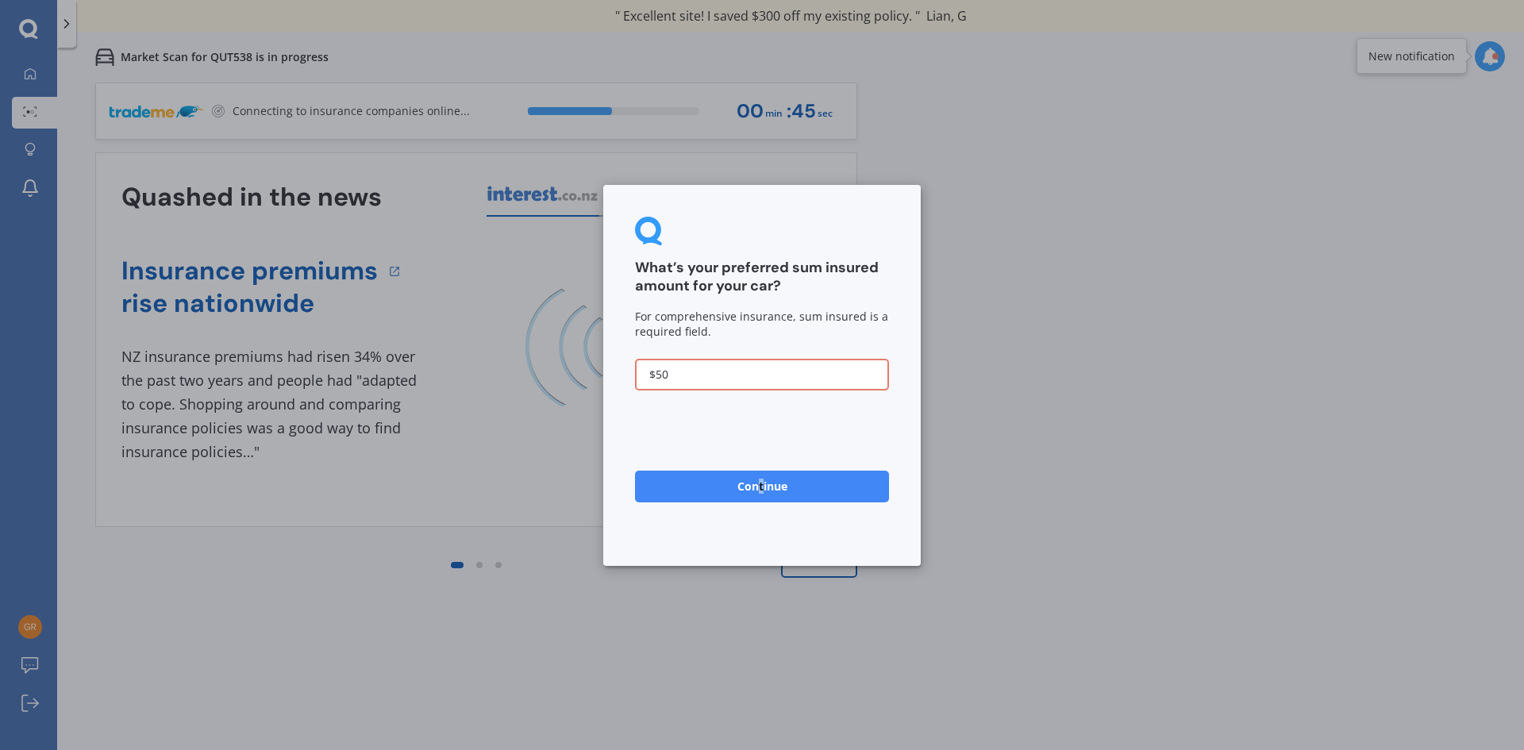
click at [760, 485] on button "Continue" at bounding box center [762, 486] width 254 height 32
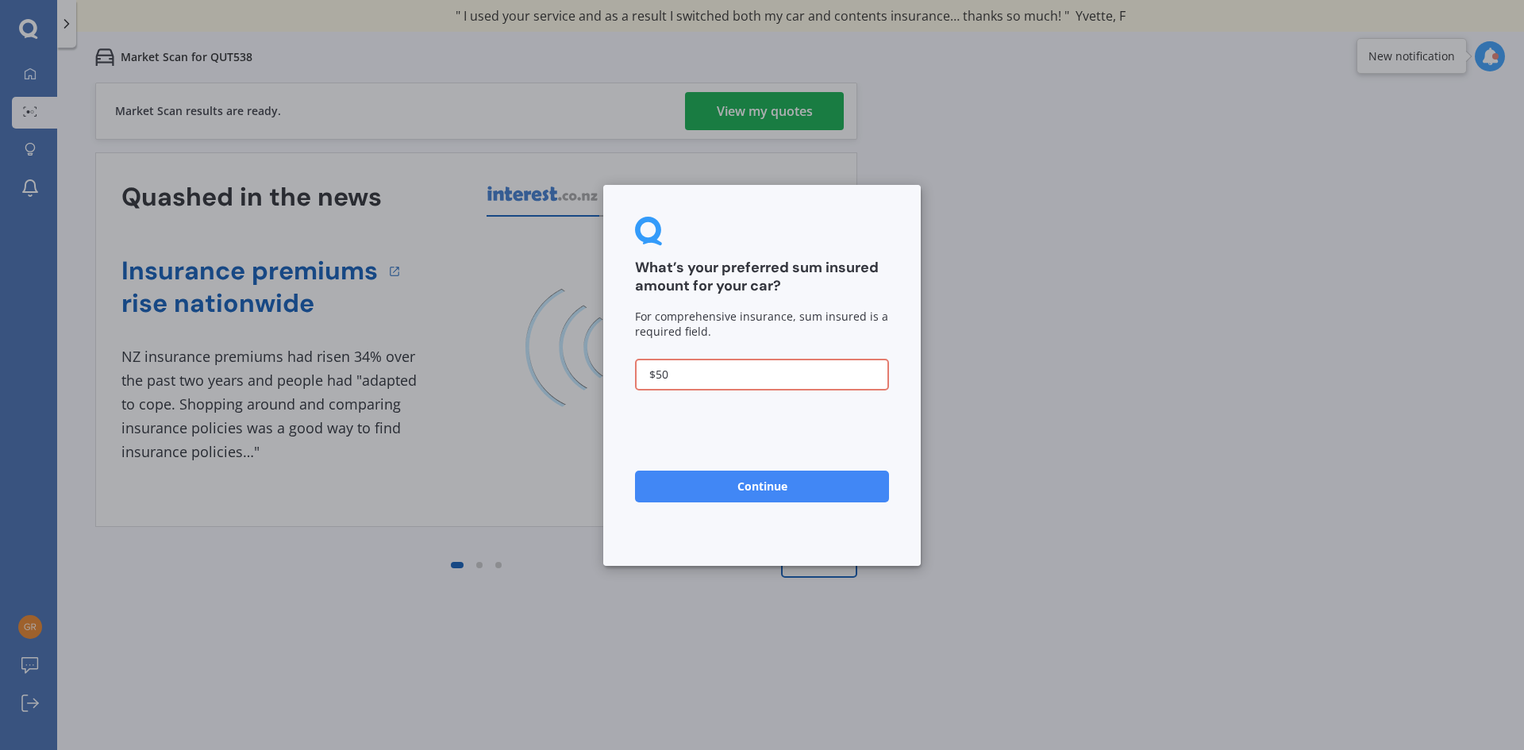
click at [762, 111] on div "What’s your preferred sum insured amount for your car? For comprehensive insura…" at bounding box center [762, 375] width 1524 height 750
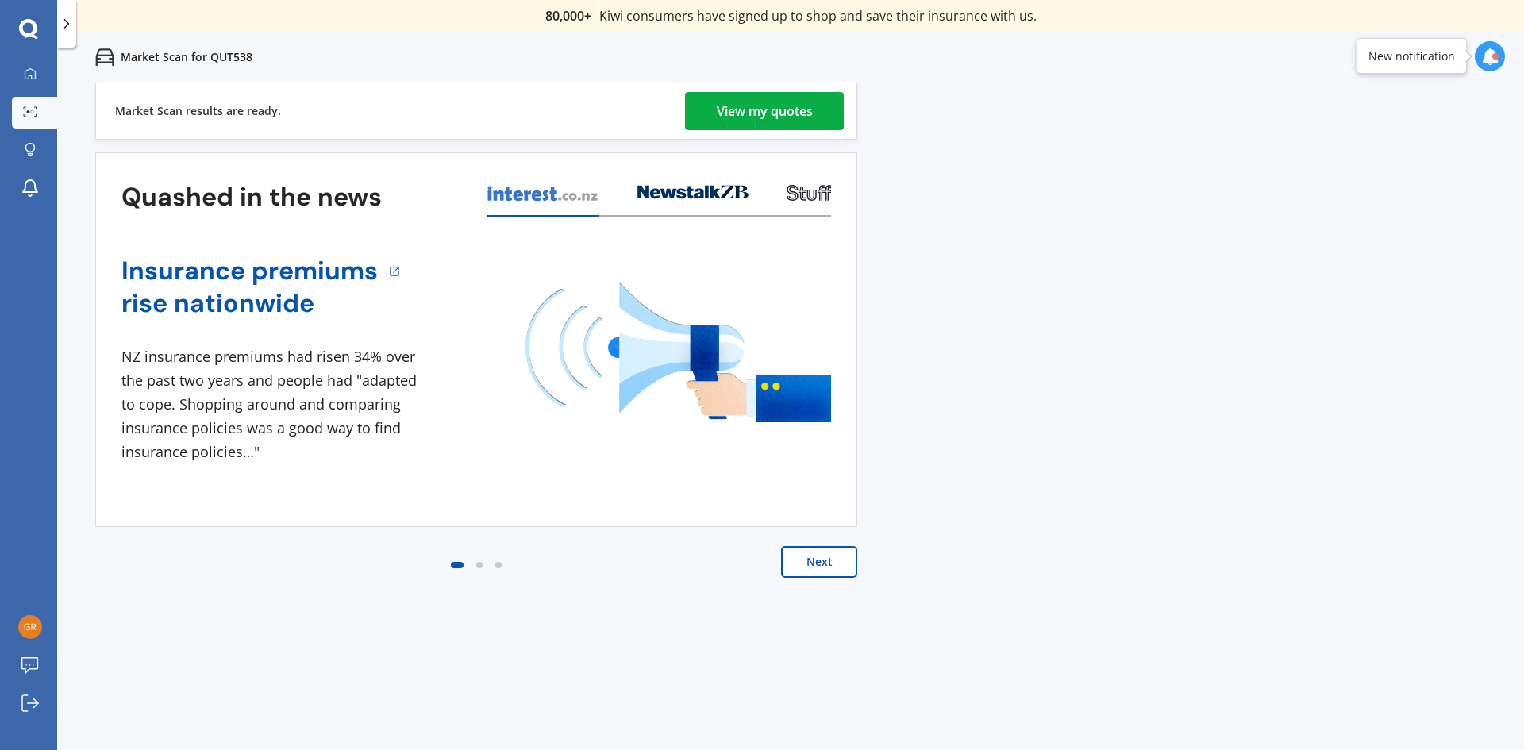
click at [749, 107] on div "View my quotes" at bounding box center [765, 111] width 96 height 38
